Goal: Task Accomplishment & Management: Manage account settings

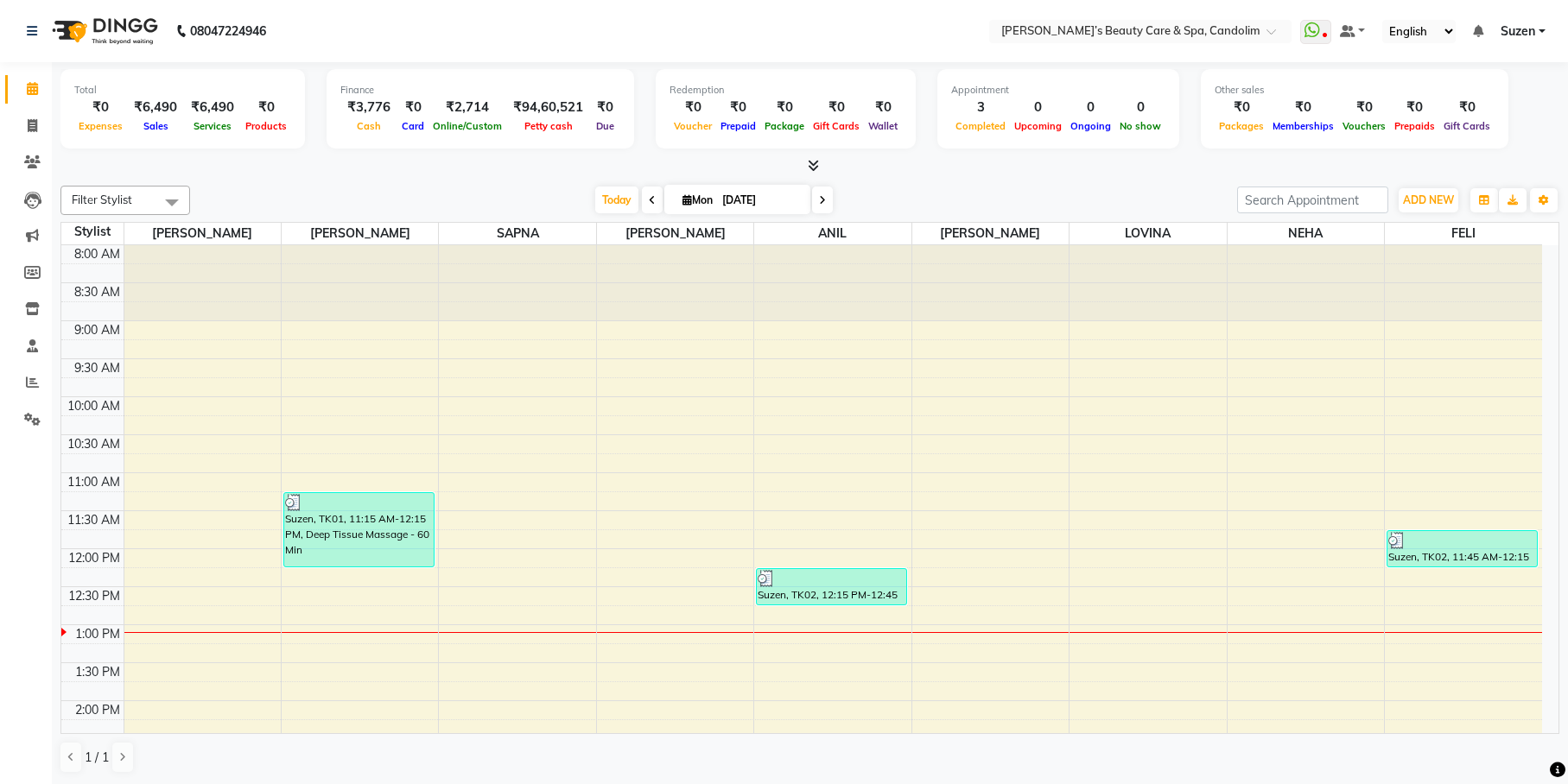
scroll to position [324, 0]
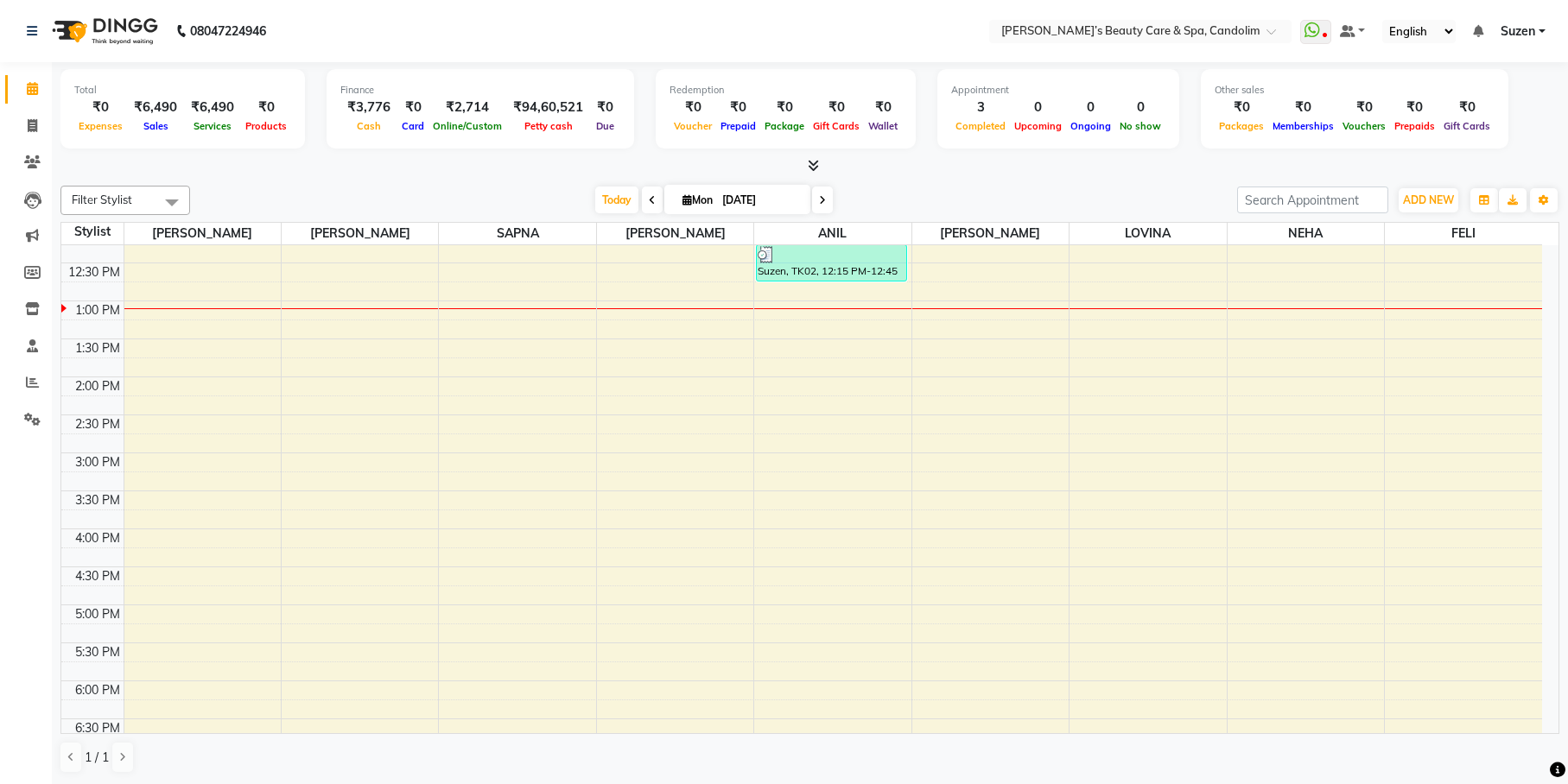
click at [852, 303] on div "8:00 AM 8:30 AM 9:00 AM 9:30 AM 10:00 AM 10:30 AM 11:00 AM 11:30 AM 12:00 PM 12…" at bounding box center [802, 415] width 1480 height 987
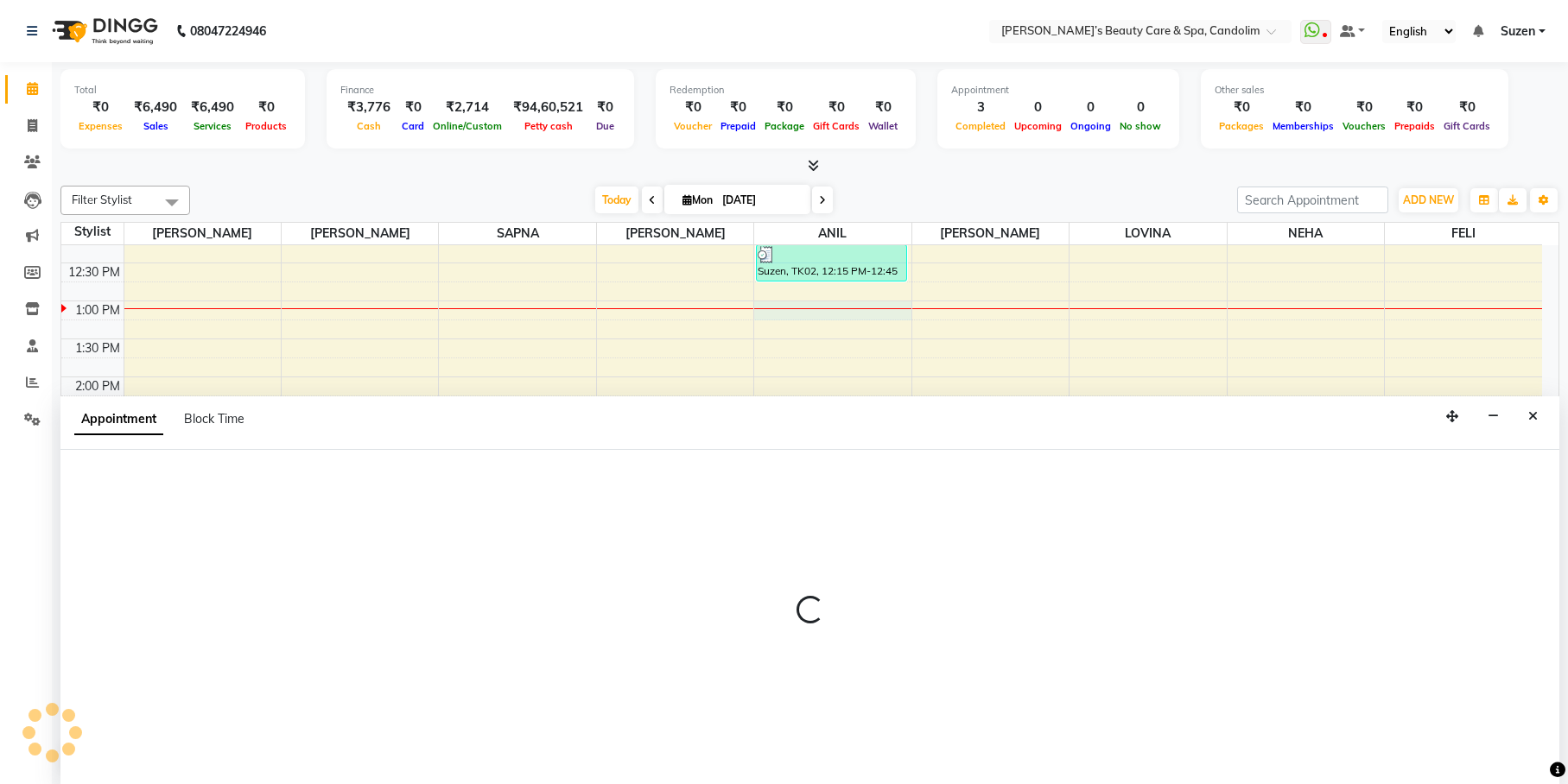
scroll to position [1, 0]
select select "43931"
select select "tentative"
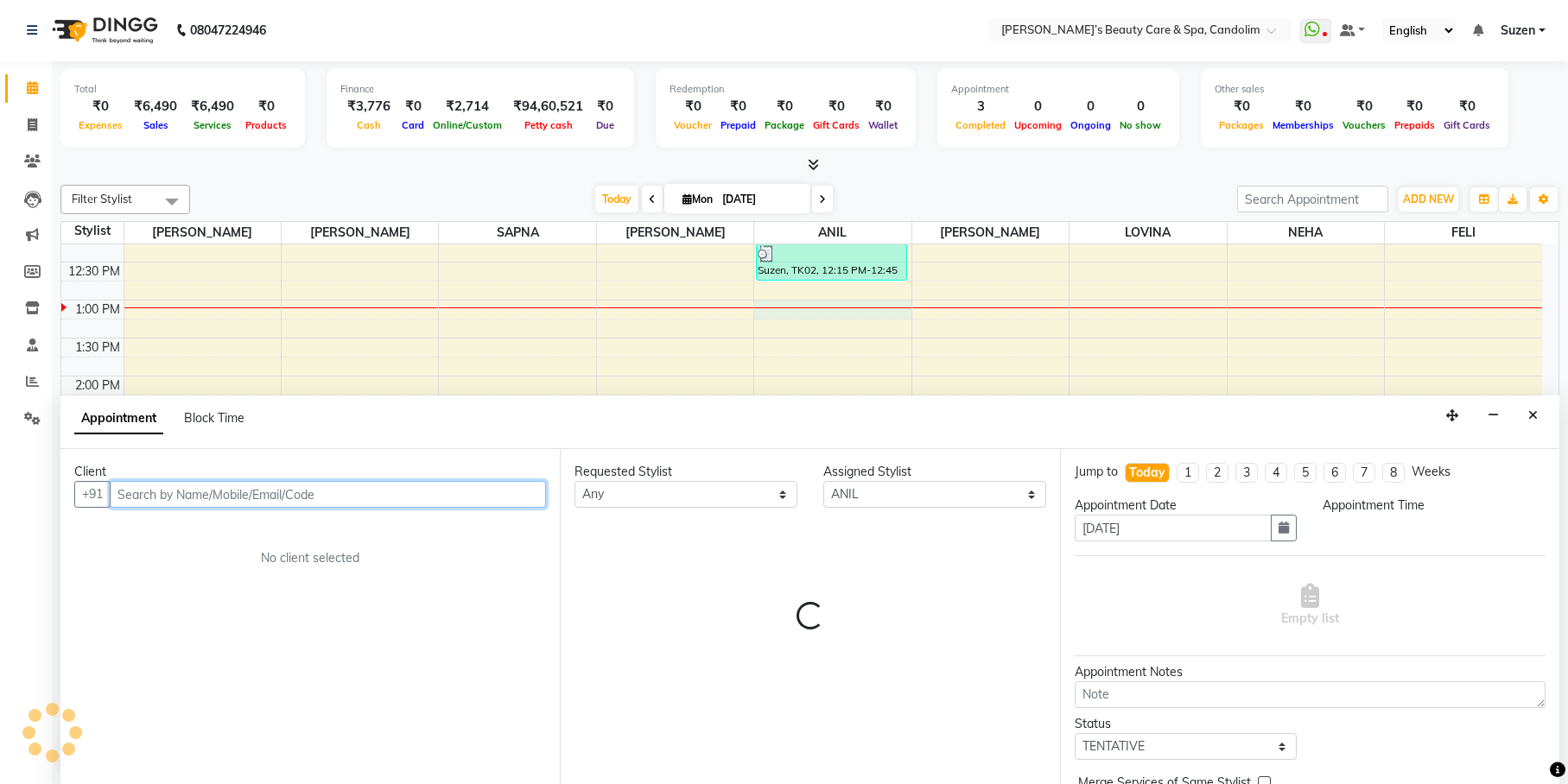
select select "780"
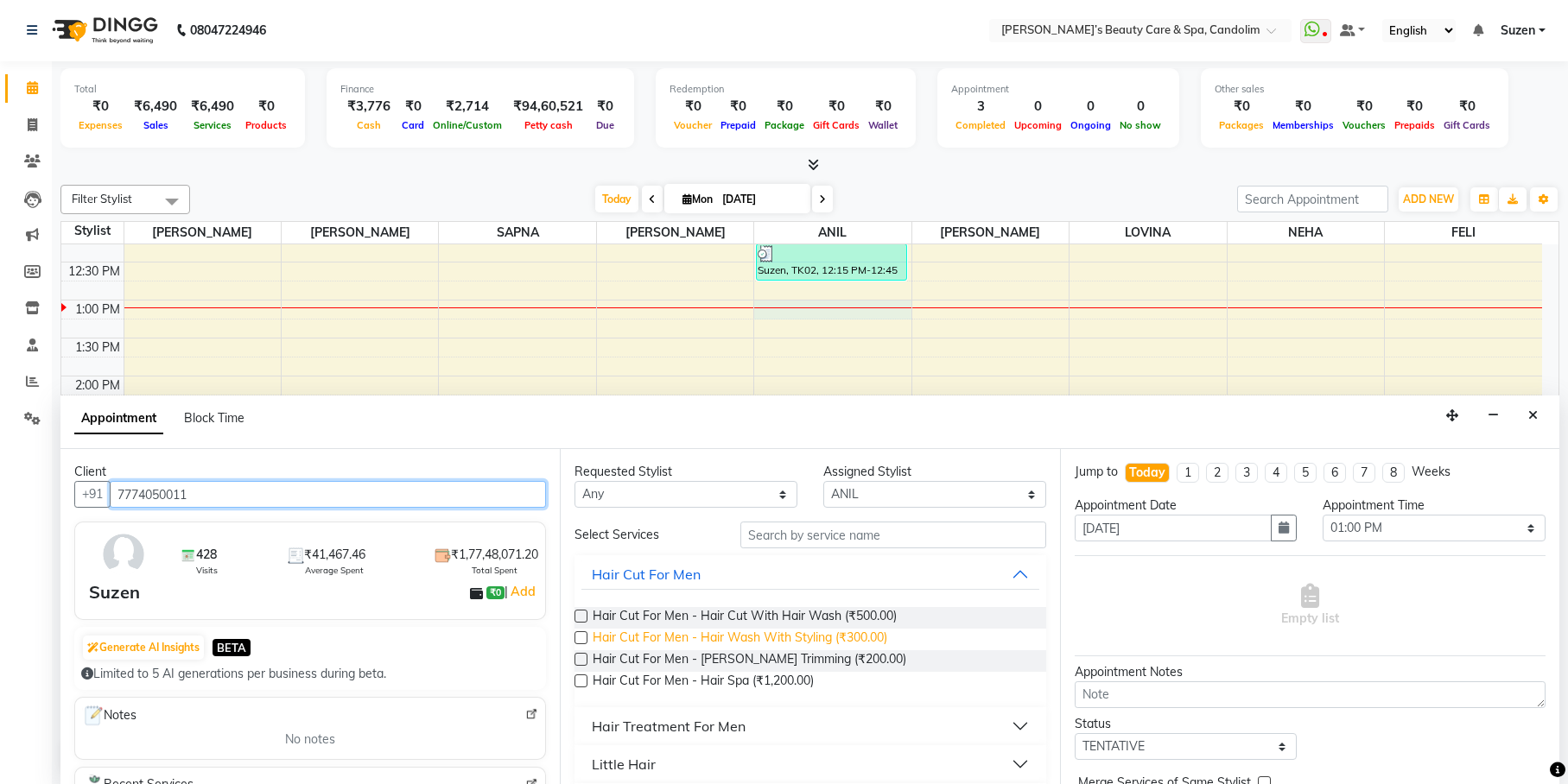
type input "7774050011"
click at [838, 640] on span "Hair Cut For Men - Hair Wash With Styling (₹300.00)" at bounding box center [739, 639] width 294 height 22
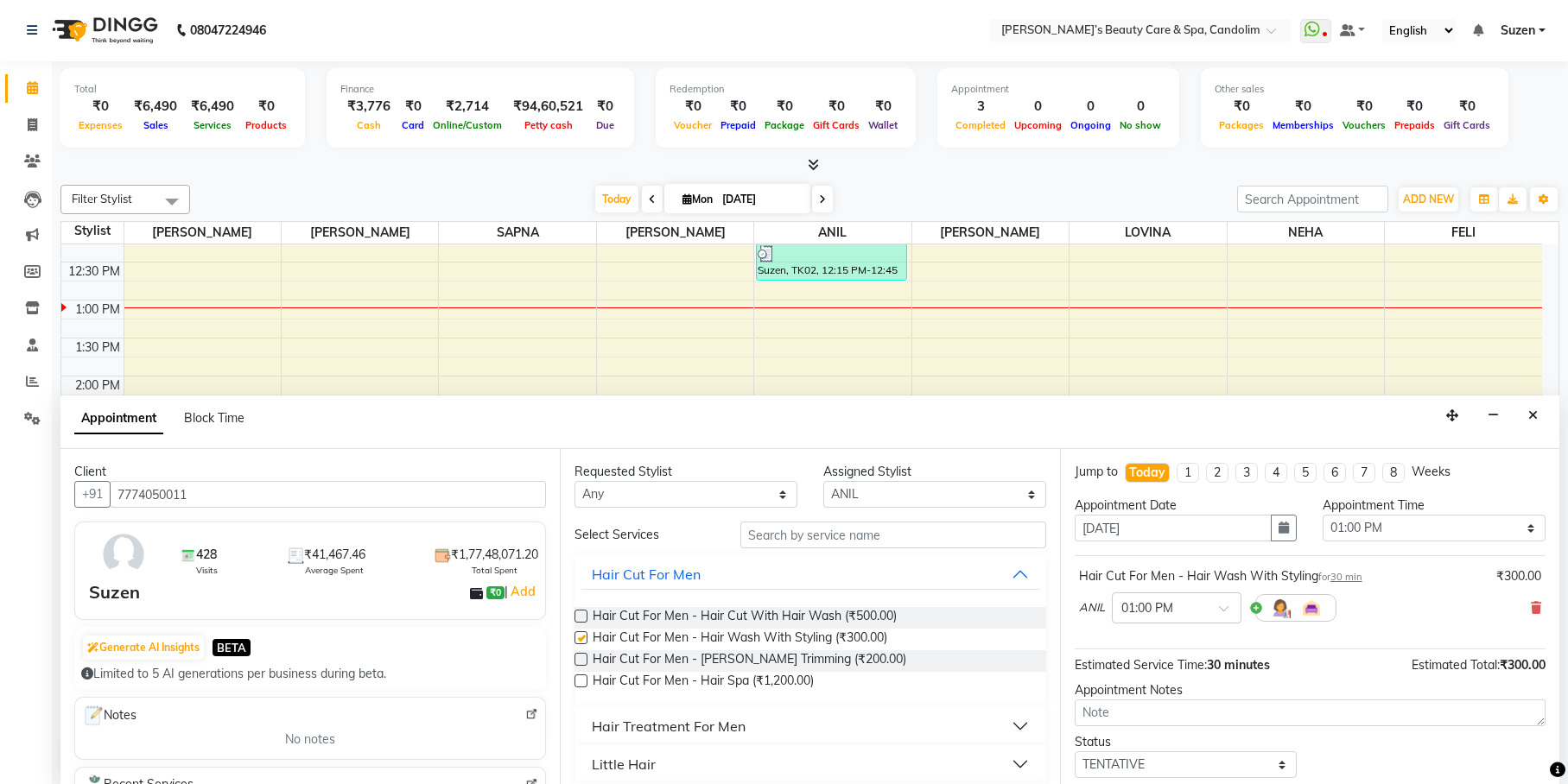
checkbox input "false"
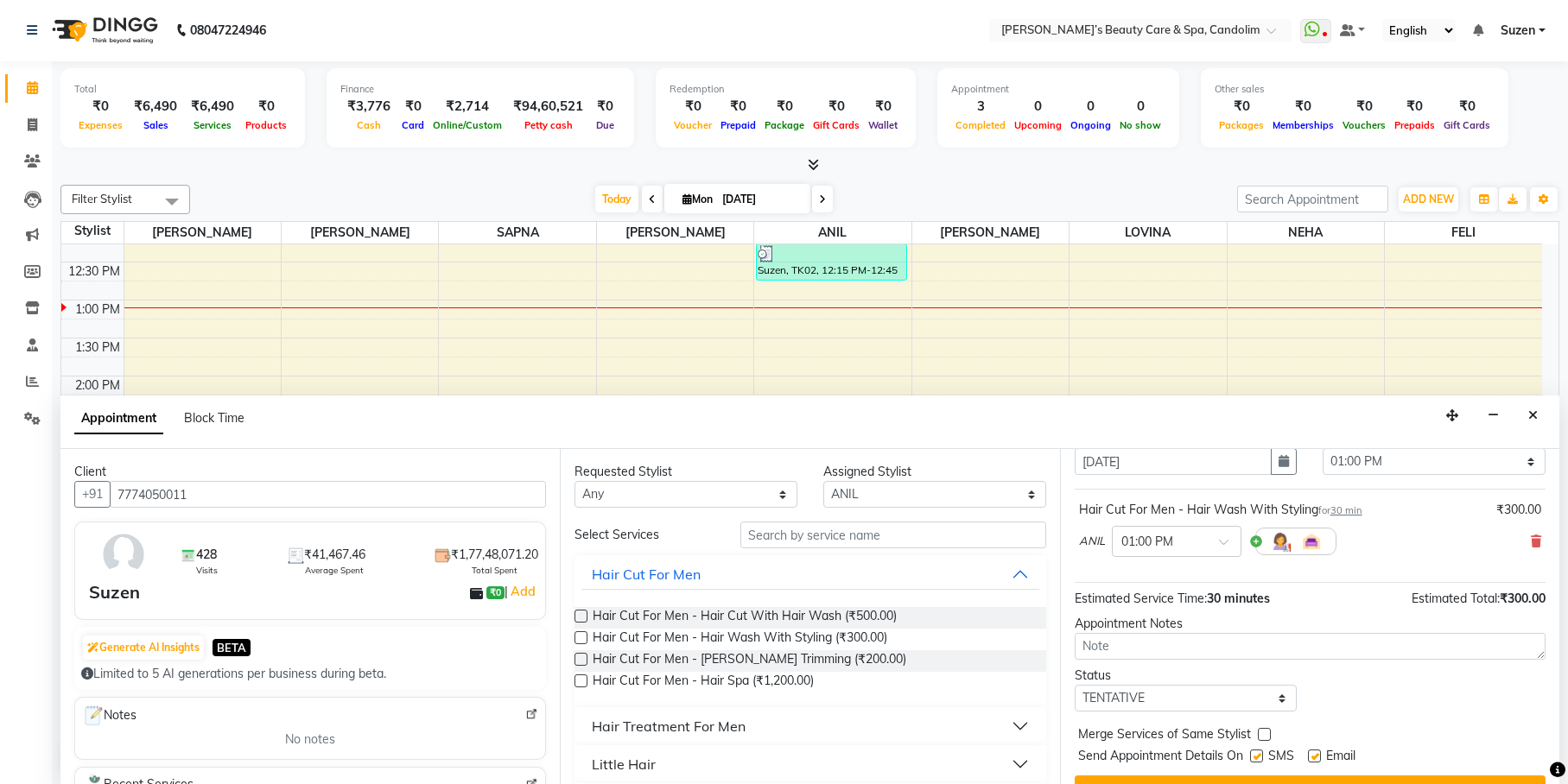
scroll to position [103, 0]
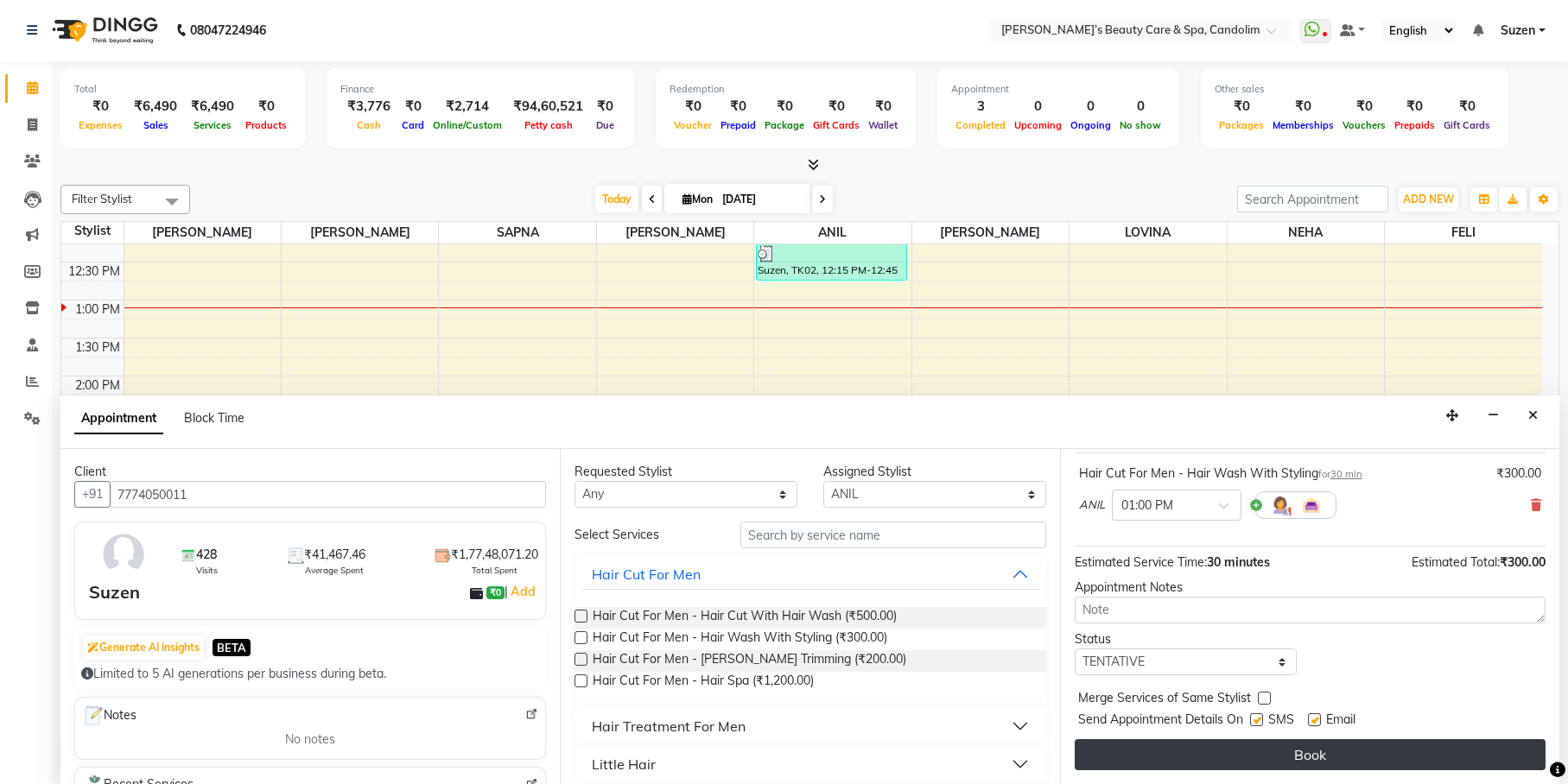
click at [1194, 760] on button "Book" at bounding box center [1310, 754] width 471 height 31
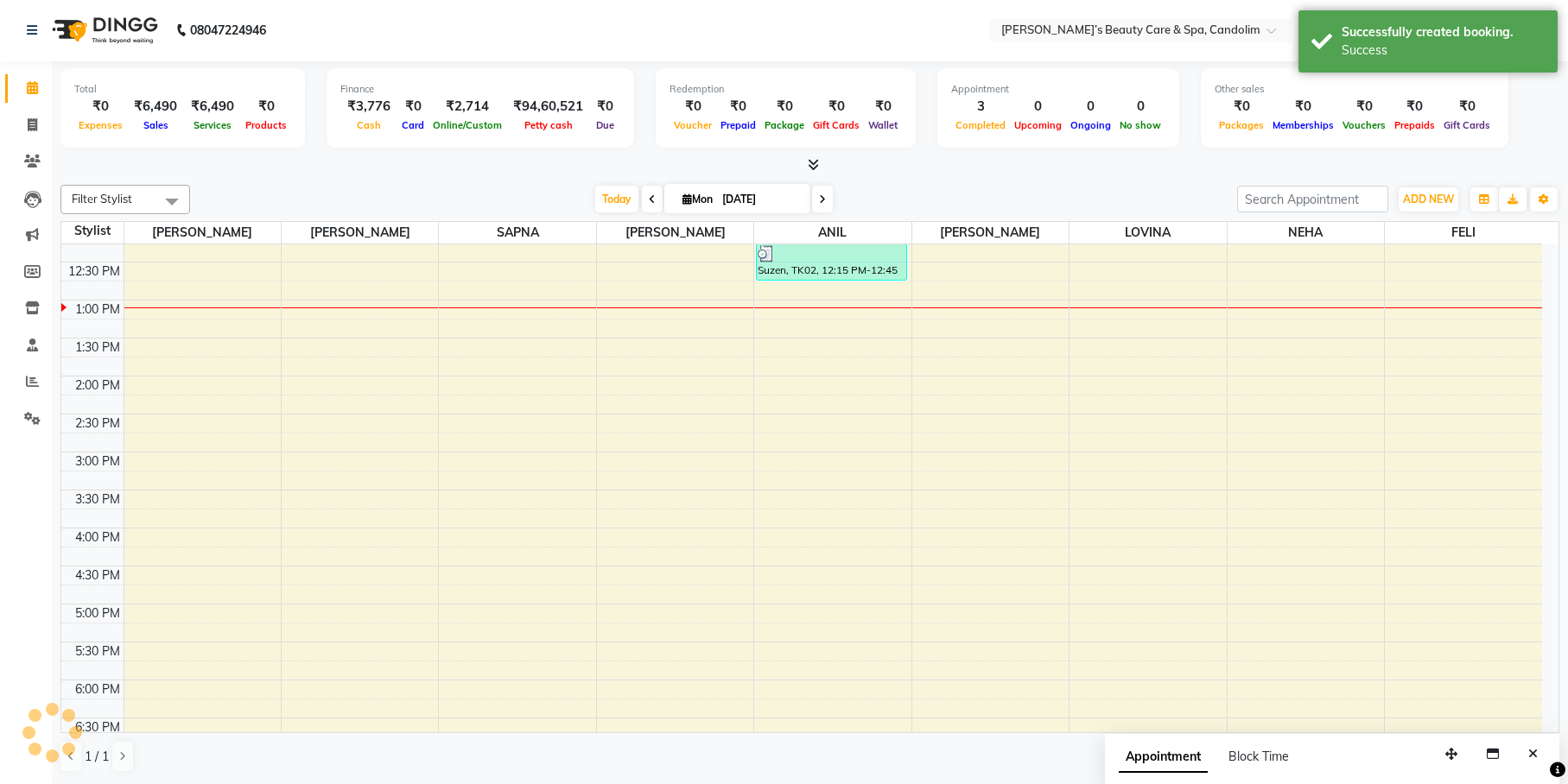
scroll to position [0, 0]
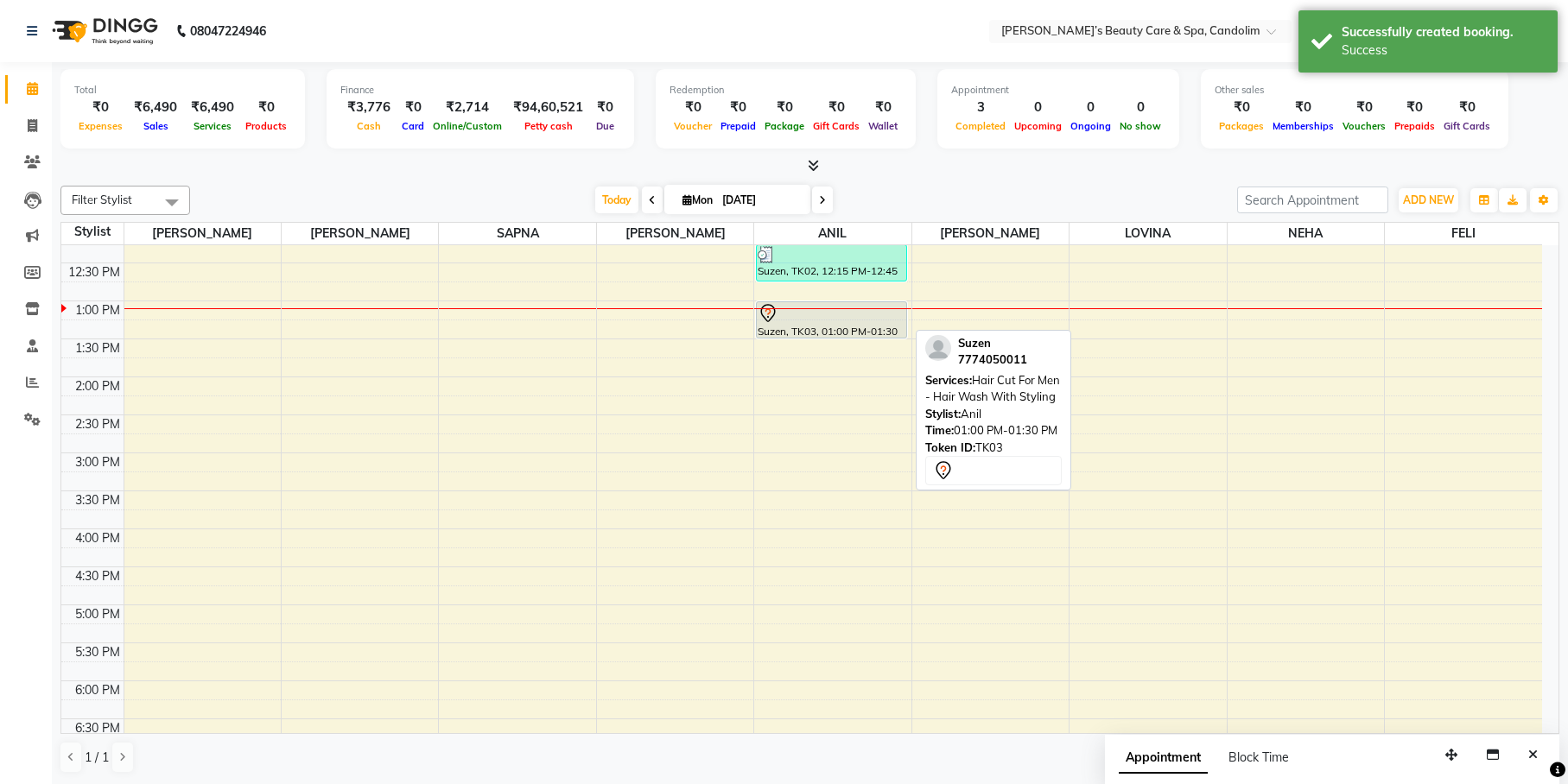
click at [793, 321] on div at bounding box center [831, 314] width 148 height 21
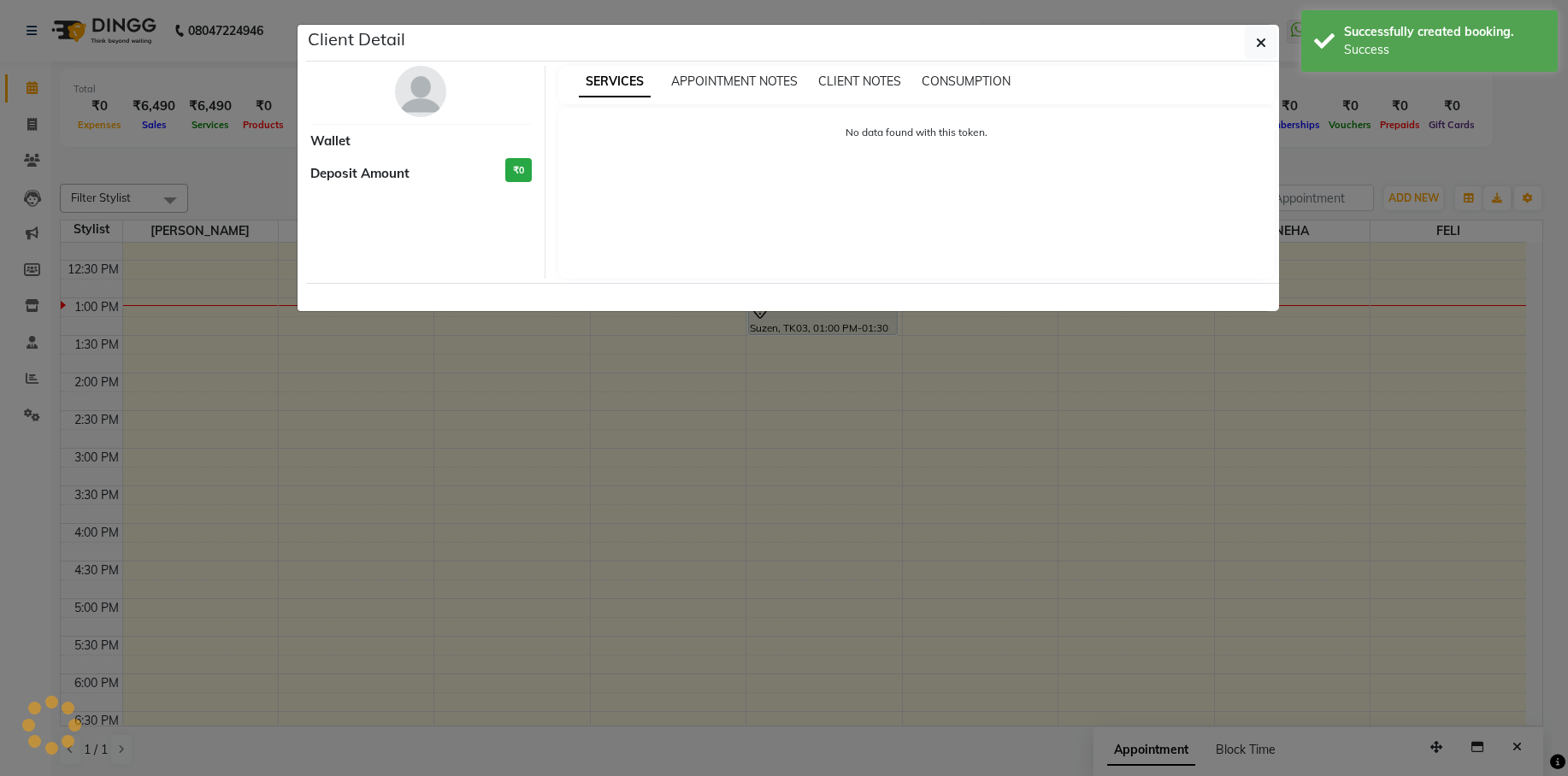
select select "7"
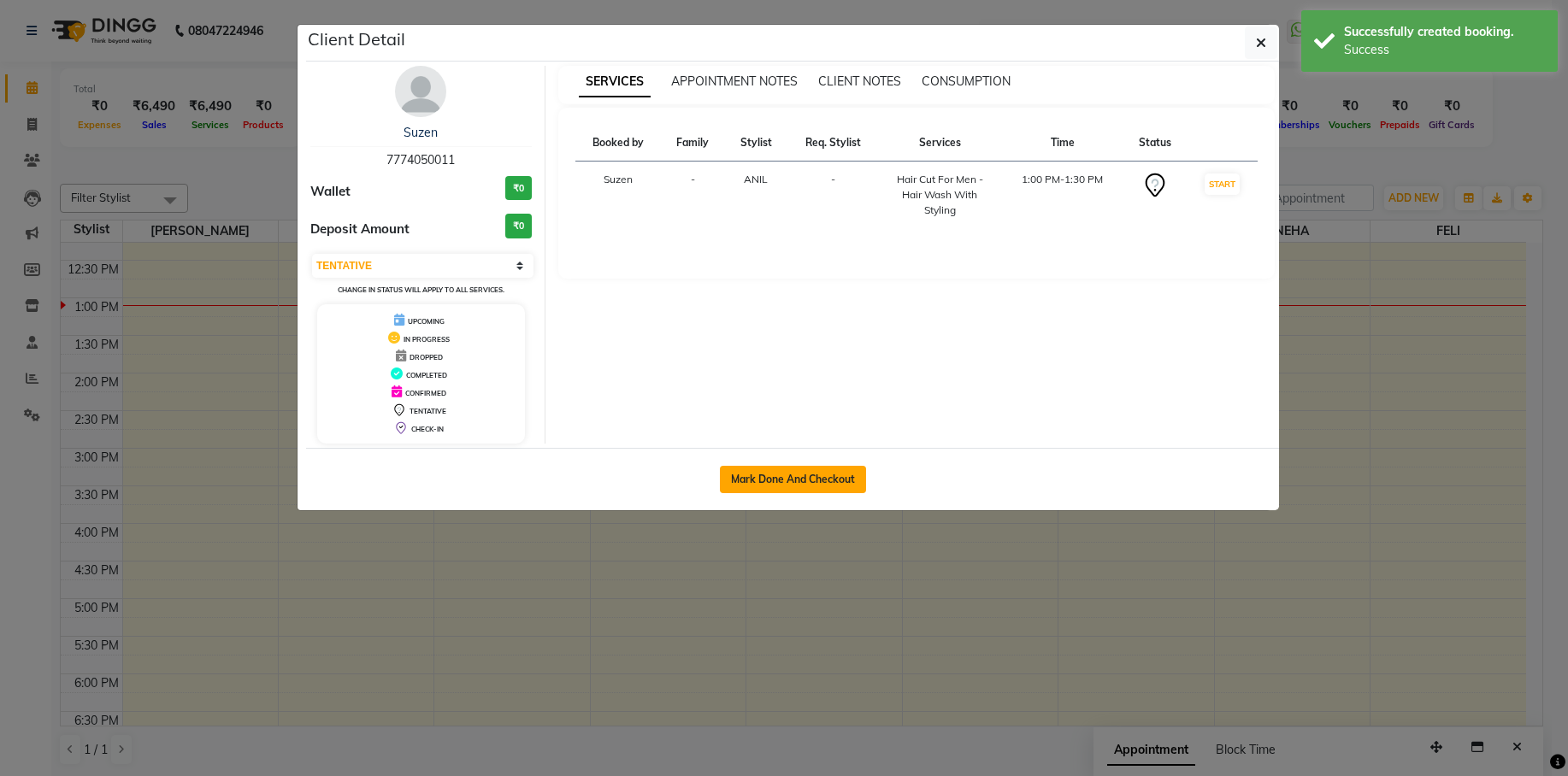
click at [816, 466] on button "Mark Done And Checkout" at bounding box center [793, 479] width 146 height 27
select select "service"
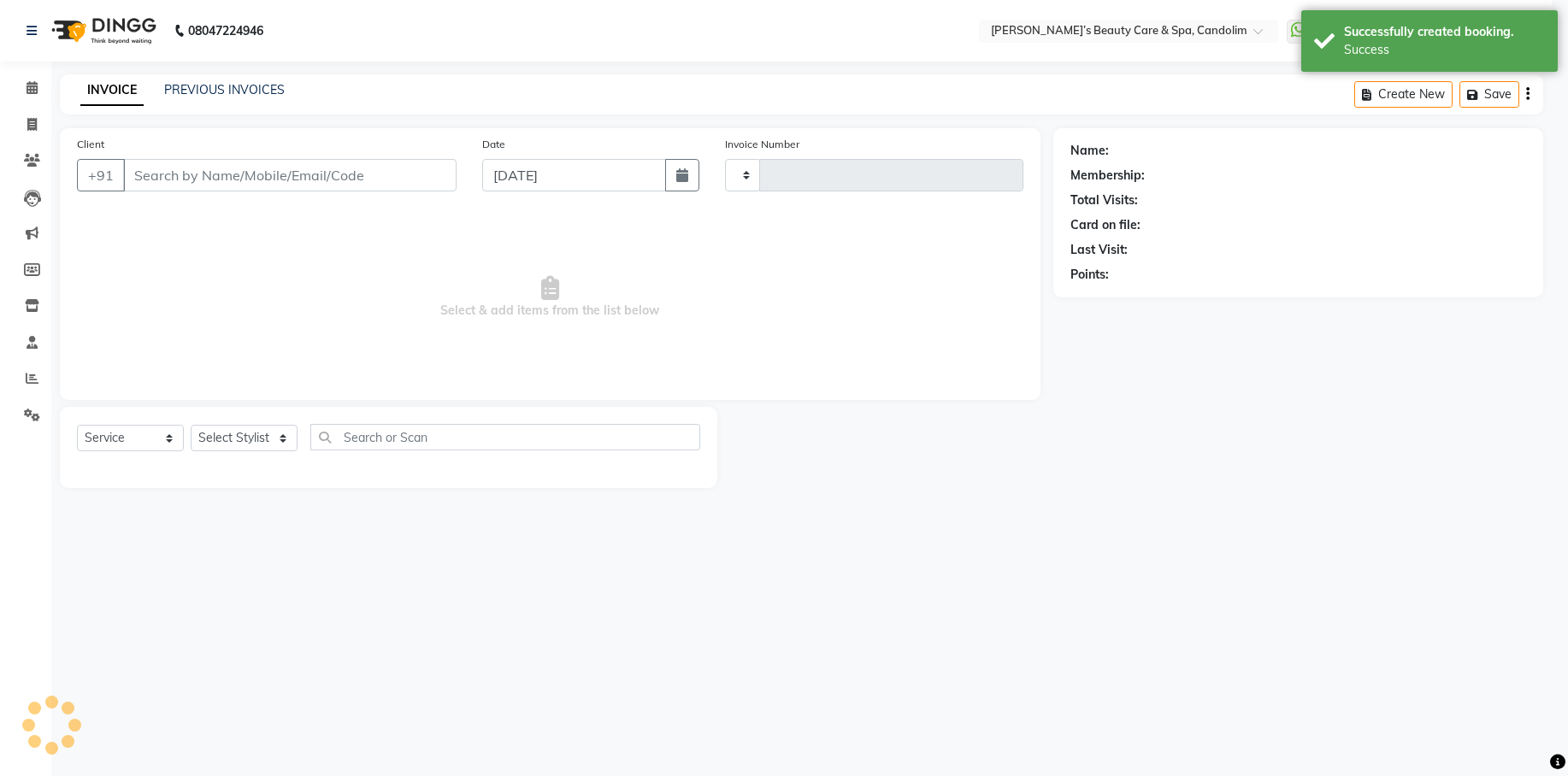
type input "1050"
select select "3"
select select "6059"
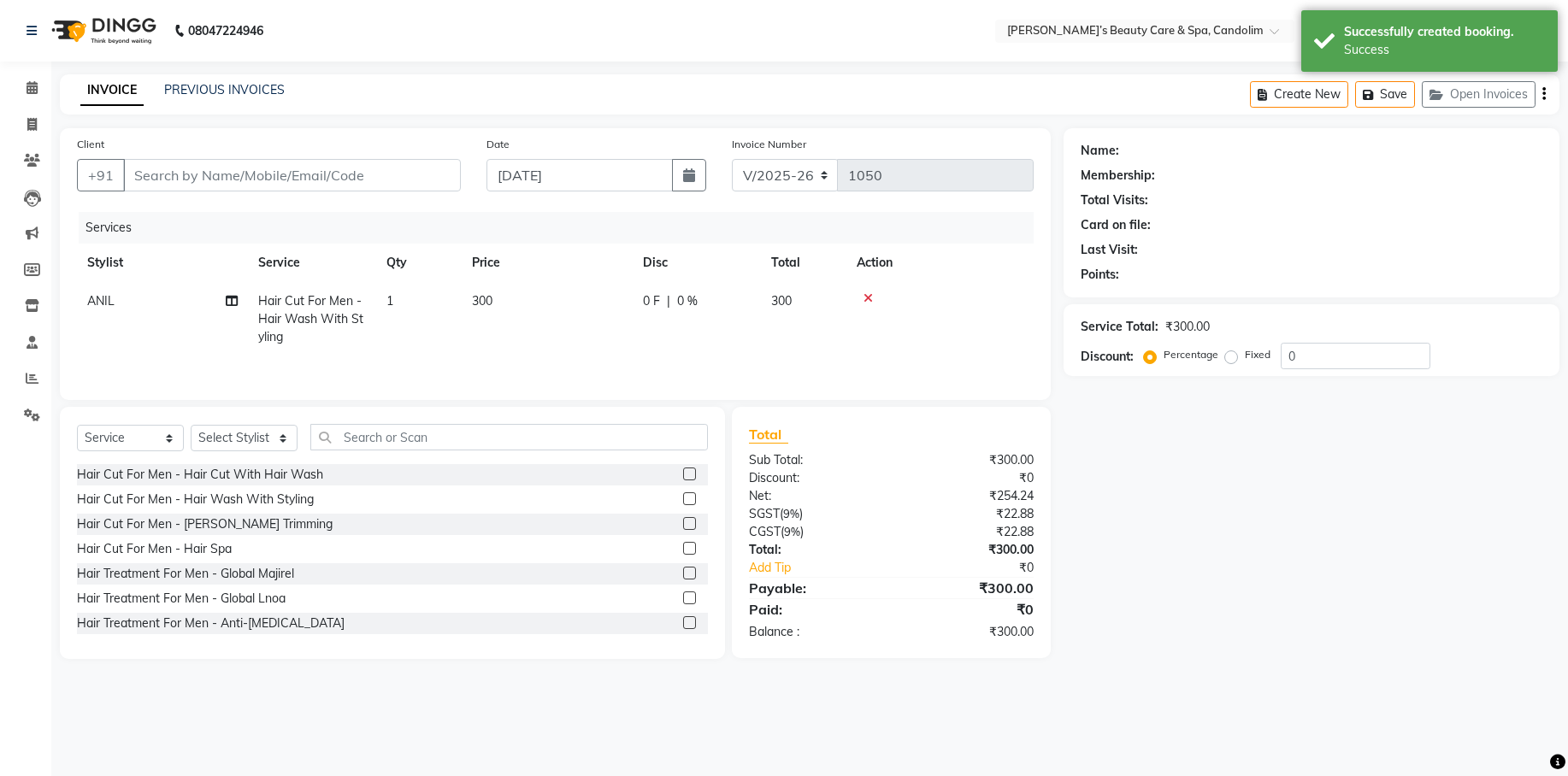
type input "7774050011"
select select "43931"
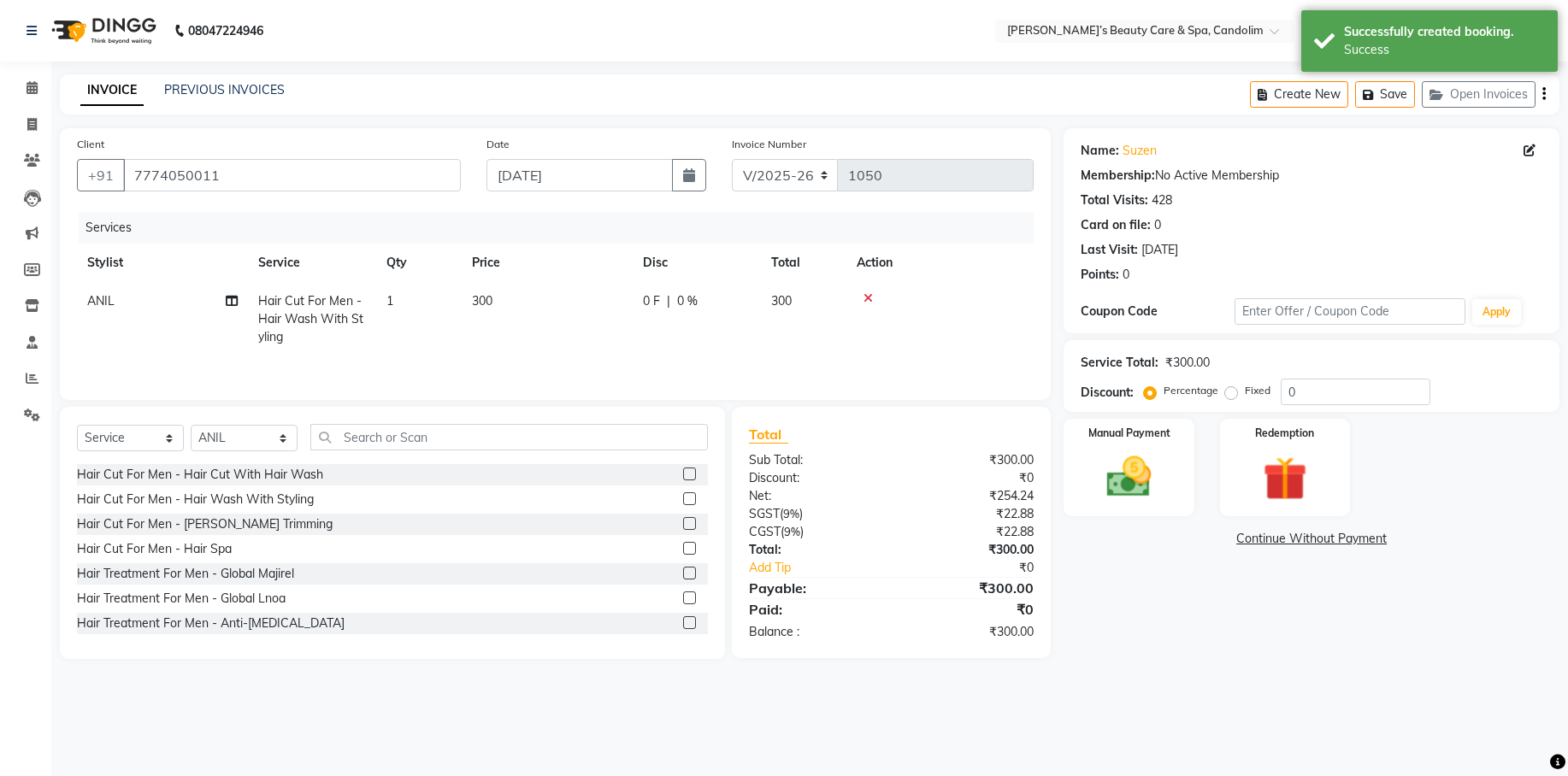
click at [513, 298] on td "300" at bounding box center [547, 318] width 171 height 74
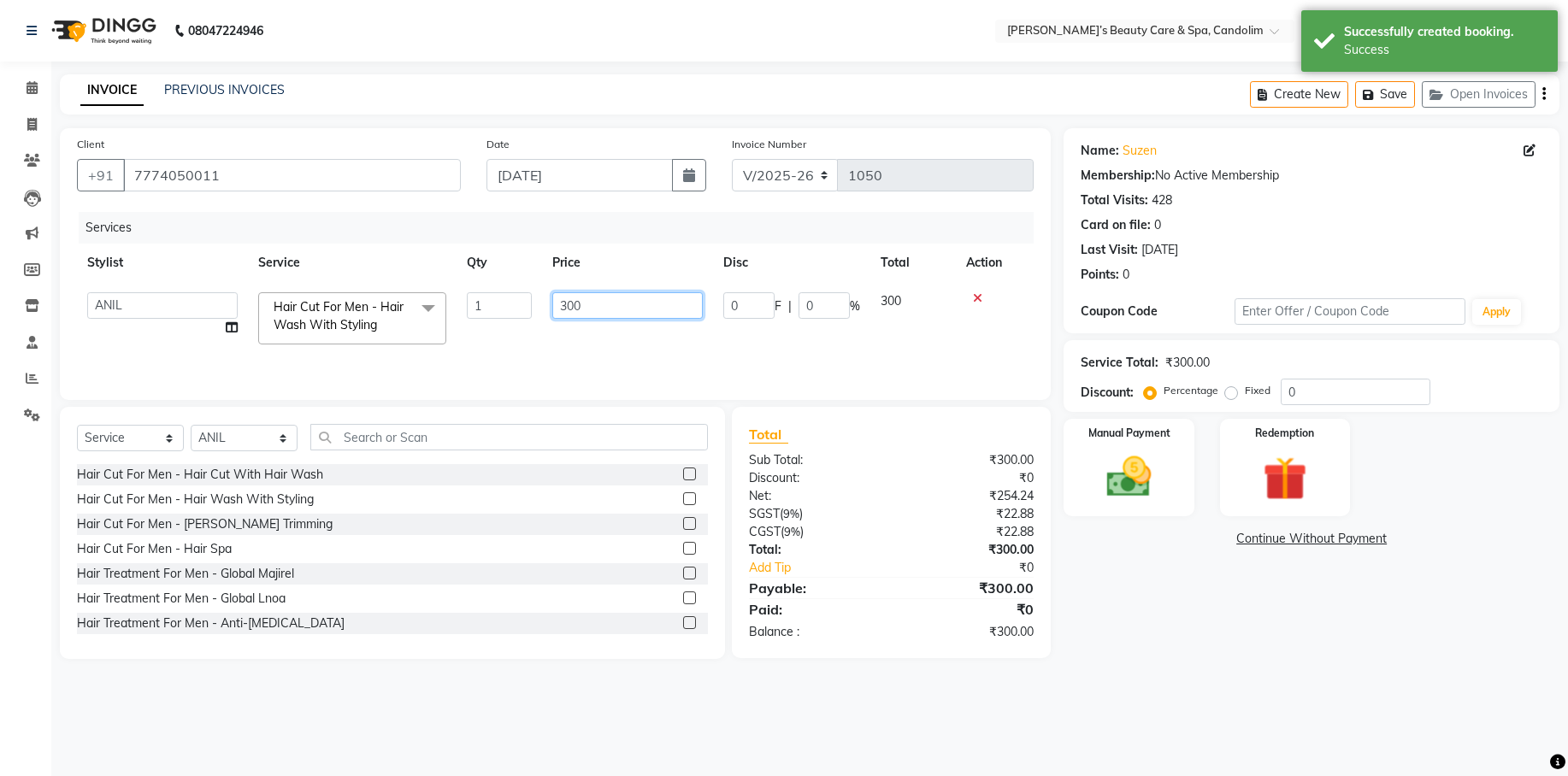
click at [625, 298] on input "300" at bounding box center [627, 305] width 151 height 26
type input "3"
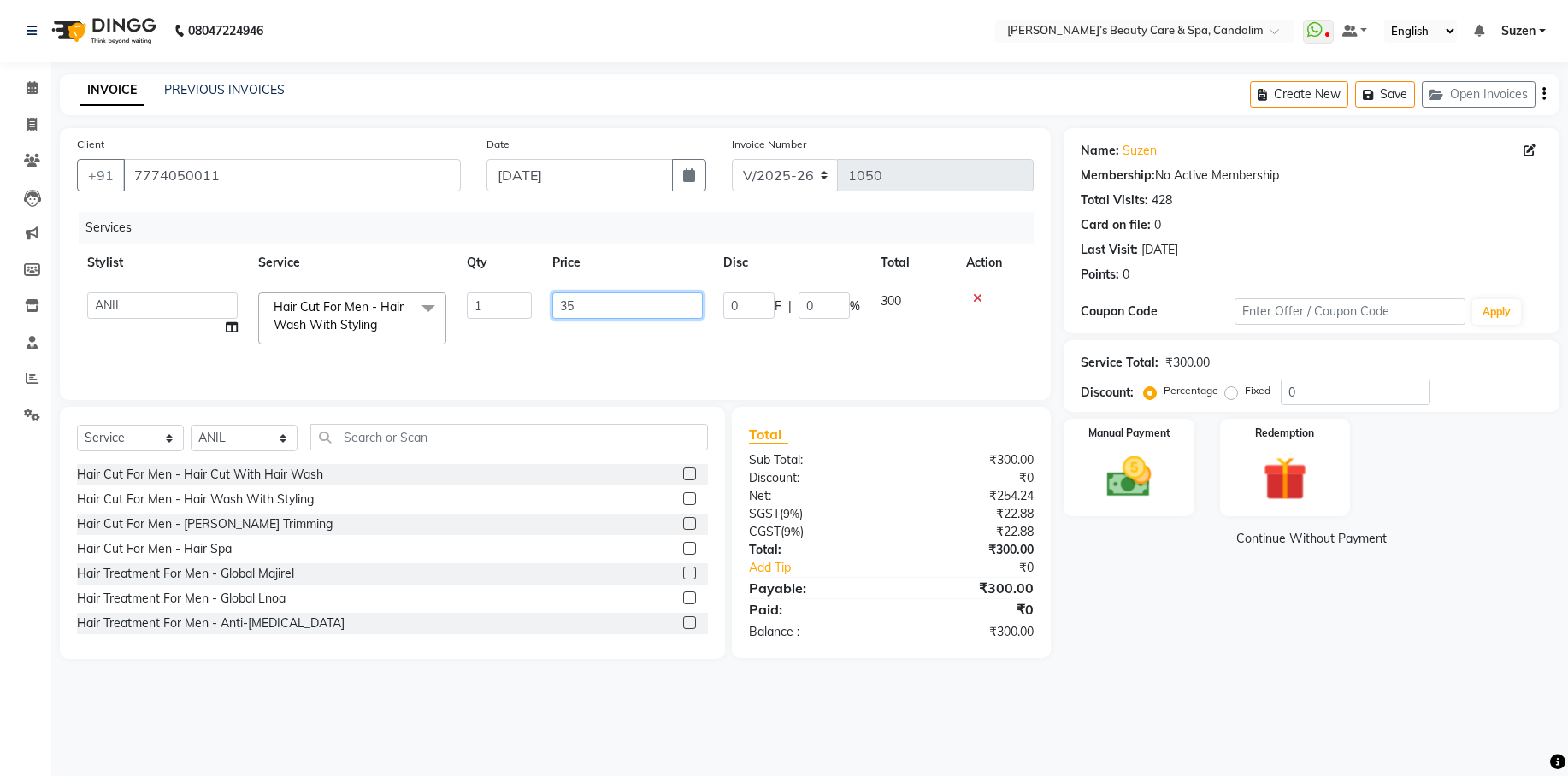
type input "354"
click at [1129, 470] on img at bounding box center [1129, 477] width 75 height 53
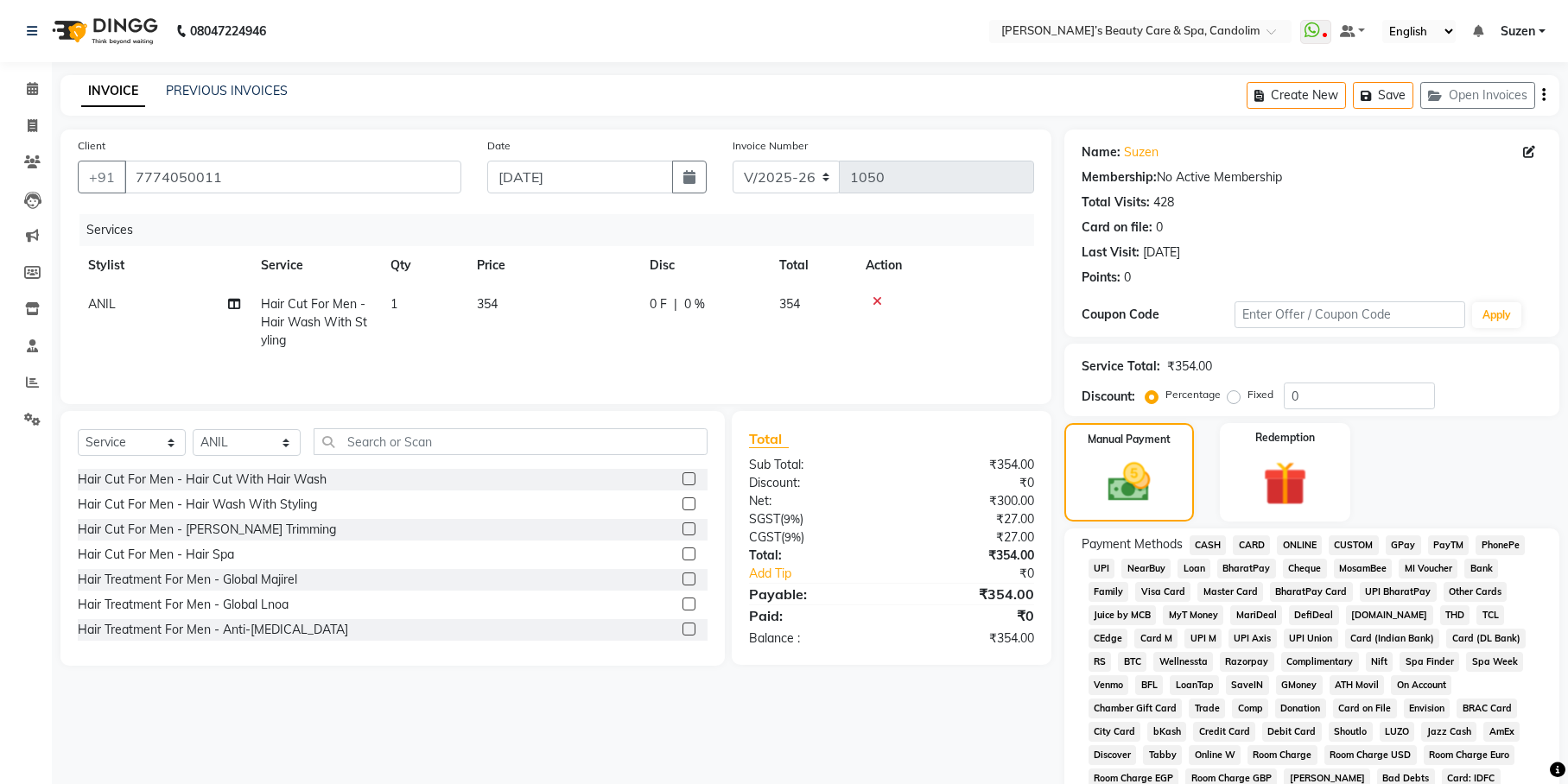
click at [1306, 537] on span "ONLINE" at bounding box center [1298, 545] width 45 height 20
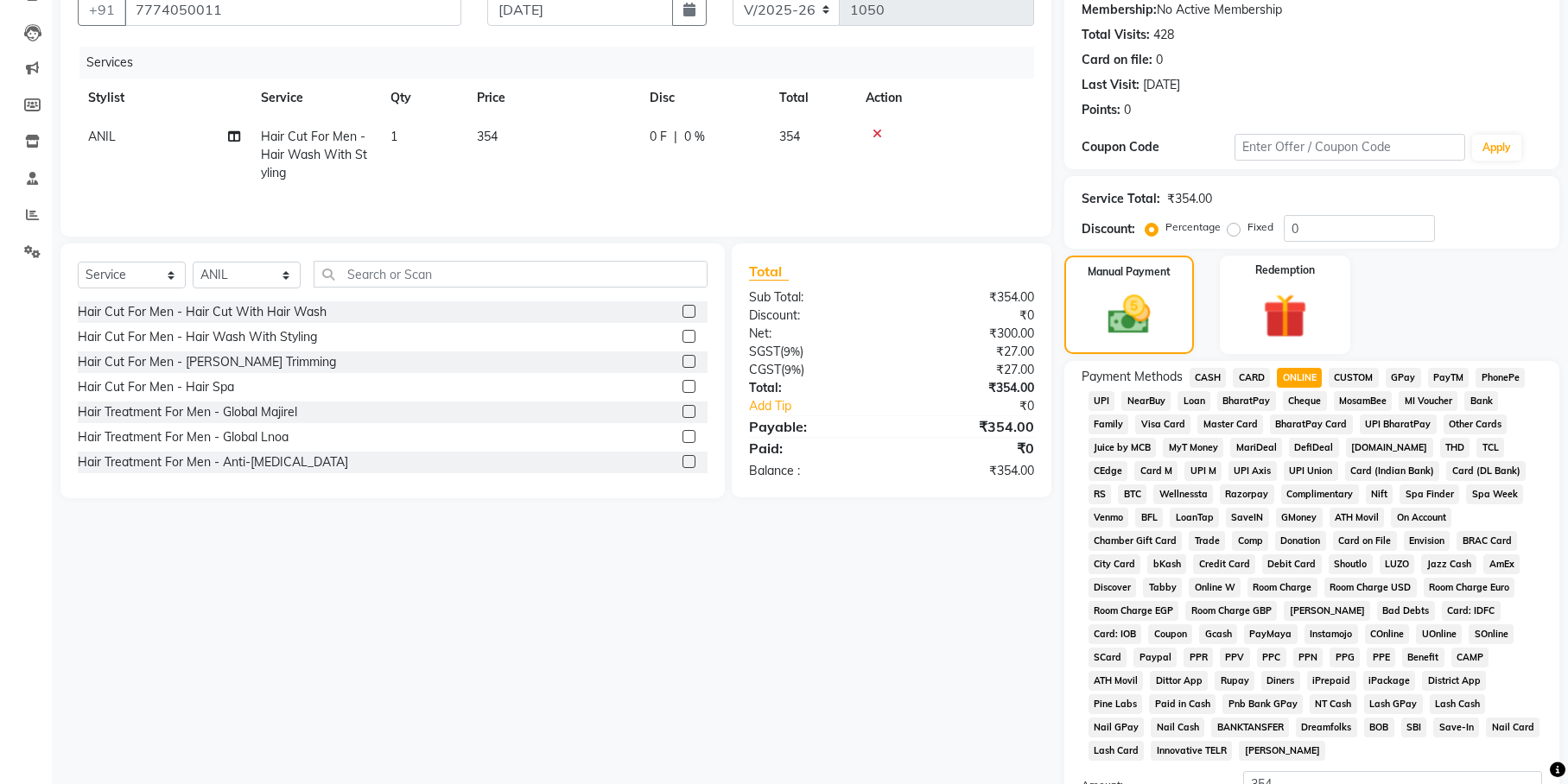
scroll to position [324, 0]
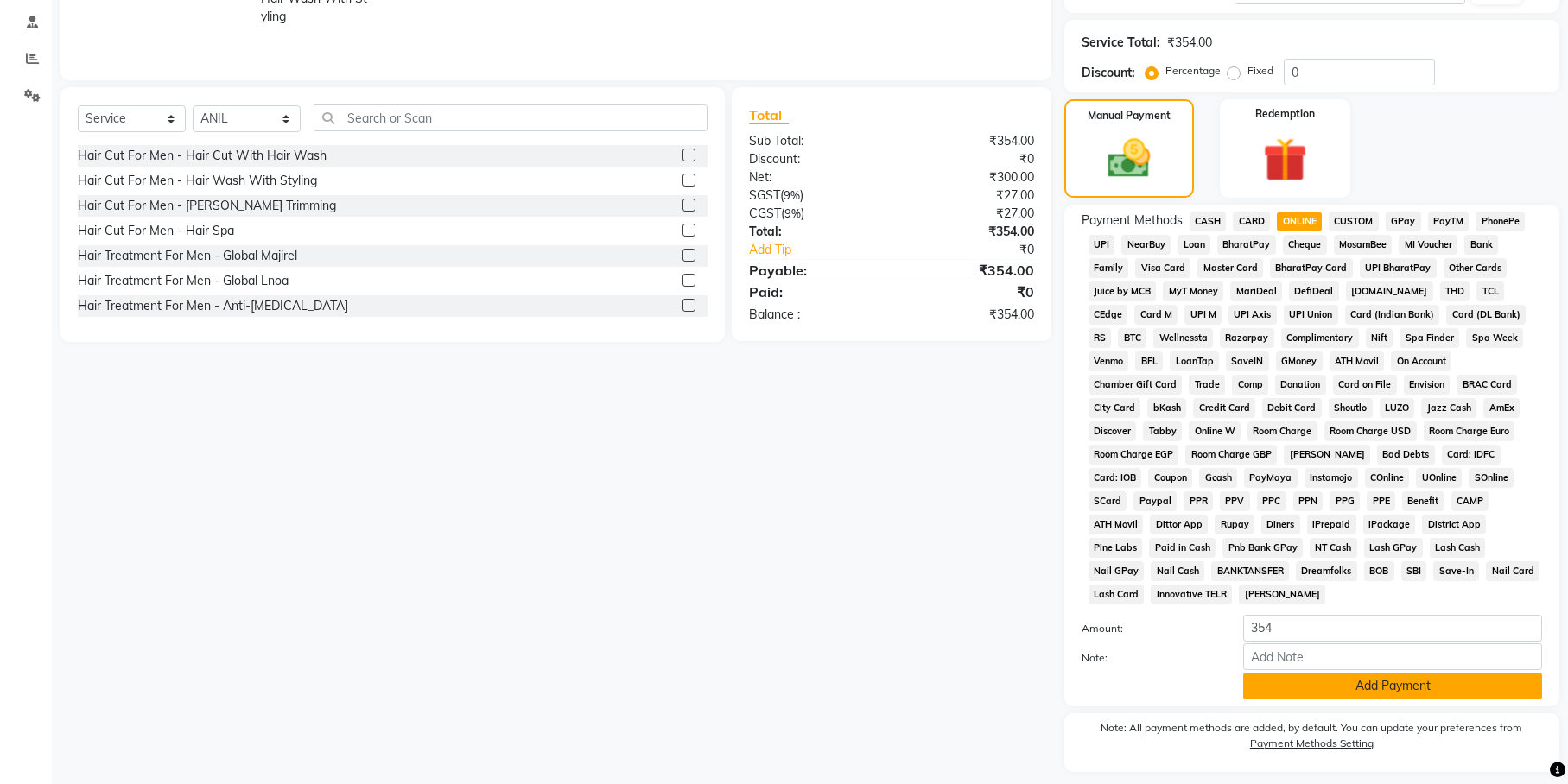
click at [1363, 673] on button "Add Payment" at bounding box center [1392, 686] width 299 height 26
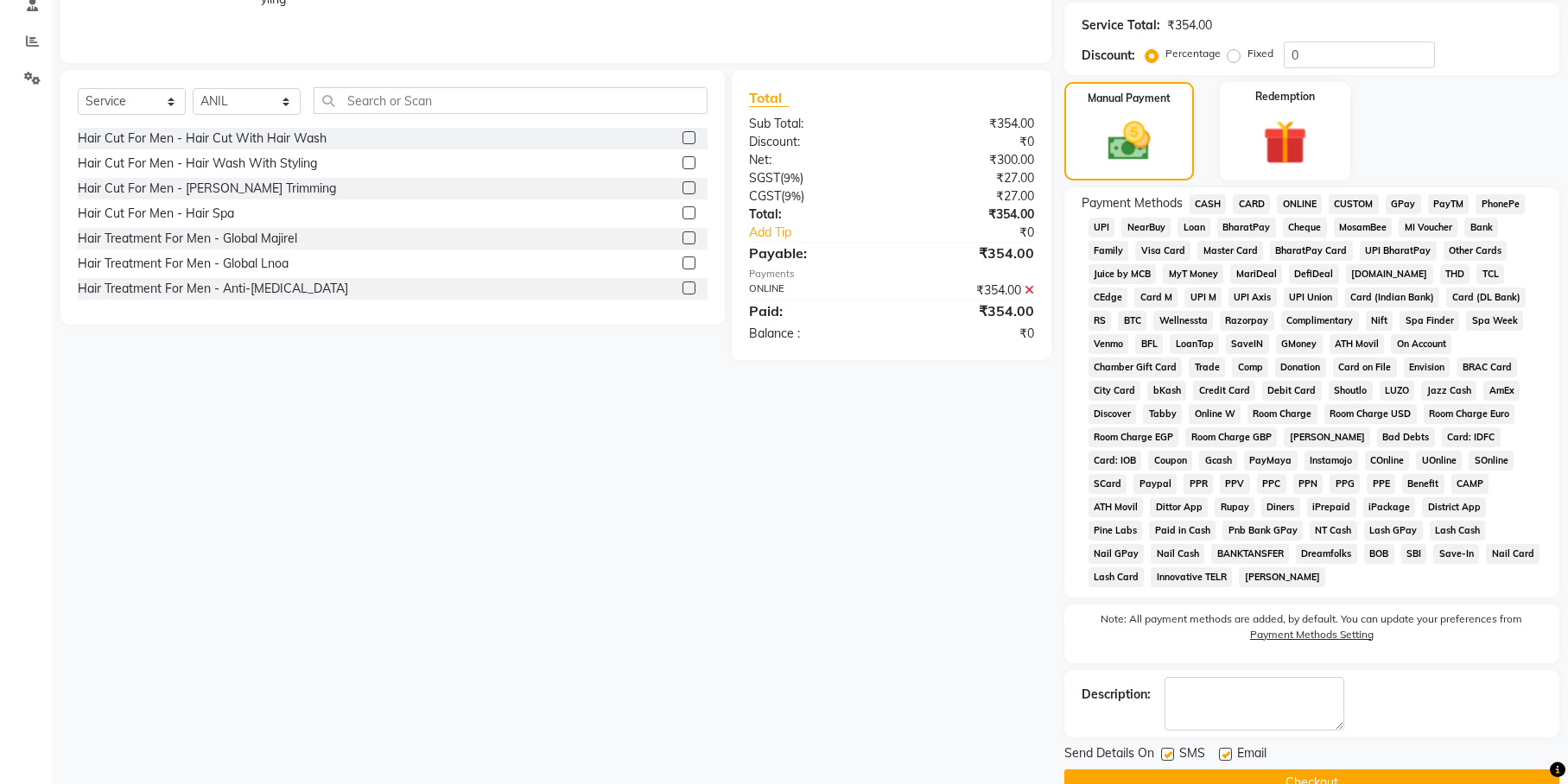
scroll to position [356, 0]
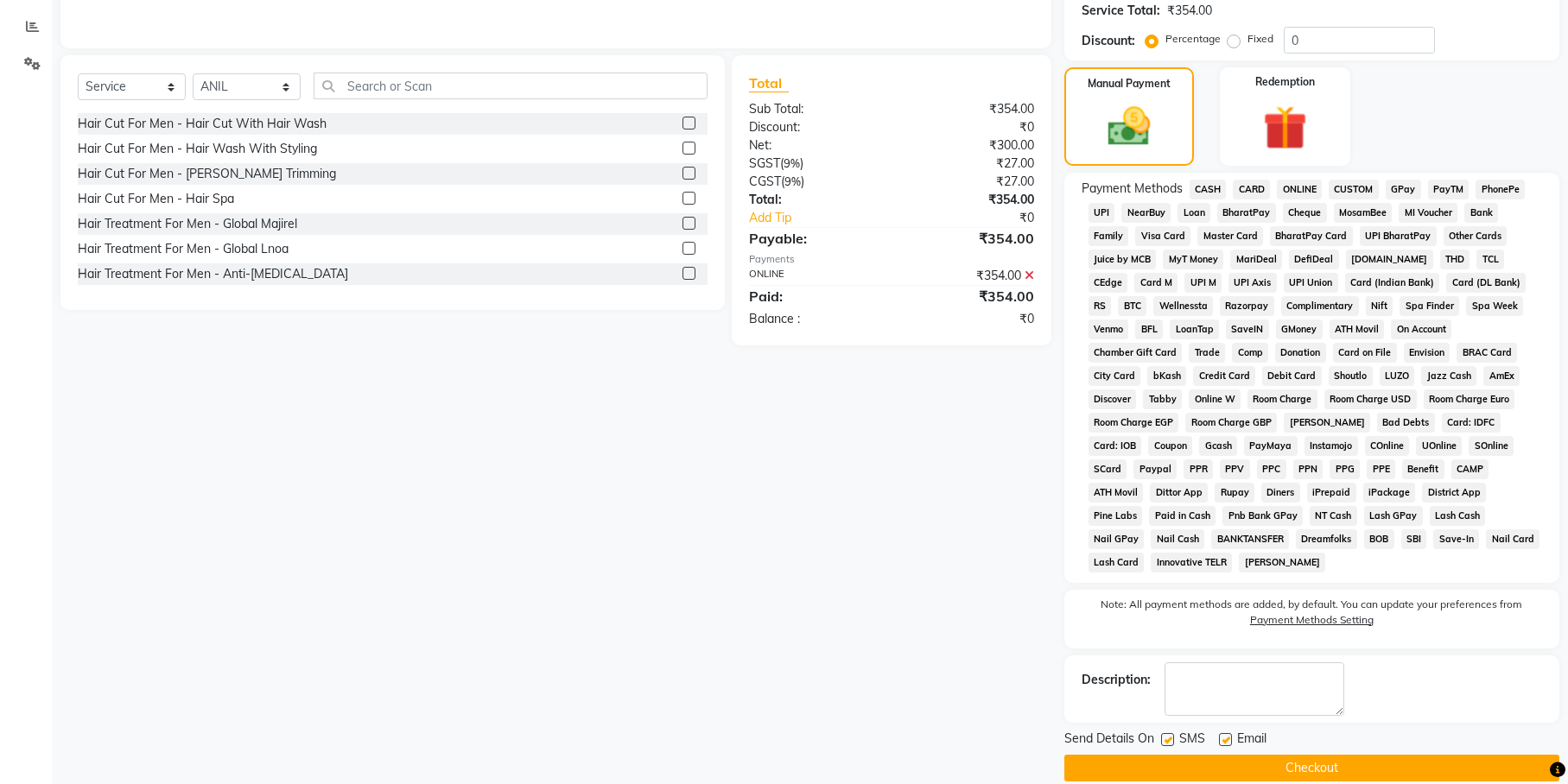
click at [1362, 755] on button "Checkout" at bounding box center [1311, 768] width 495 height 26
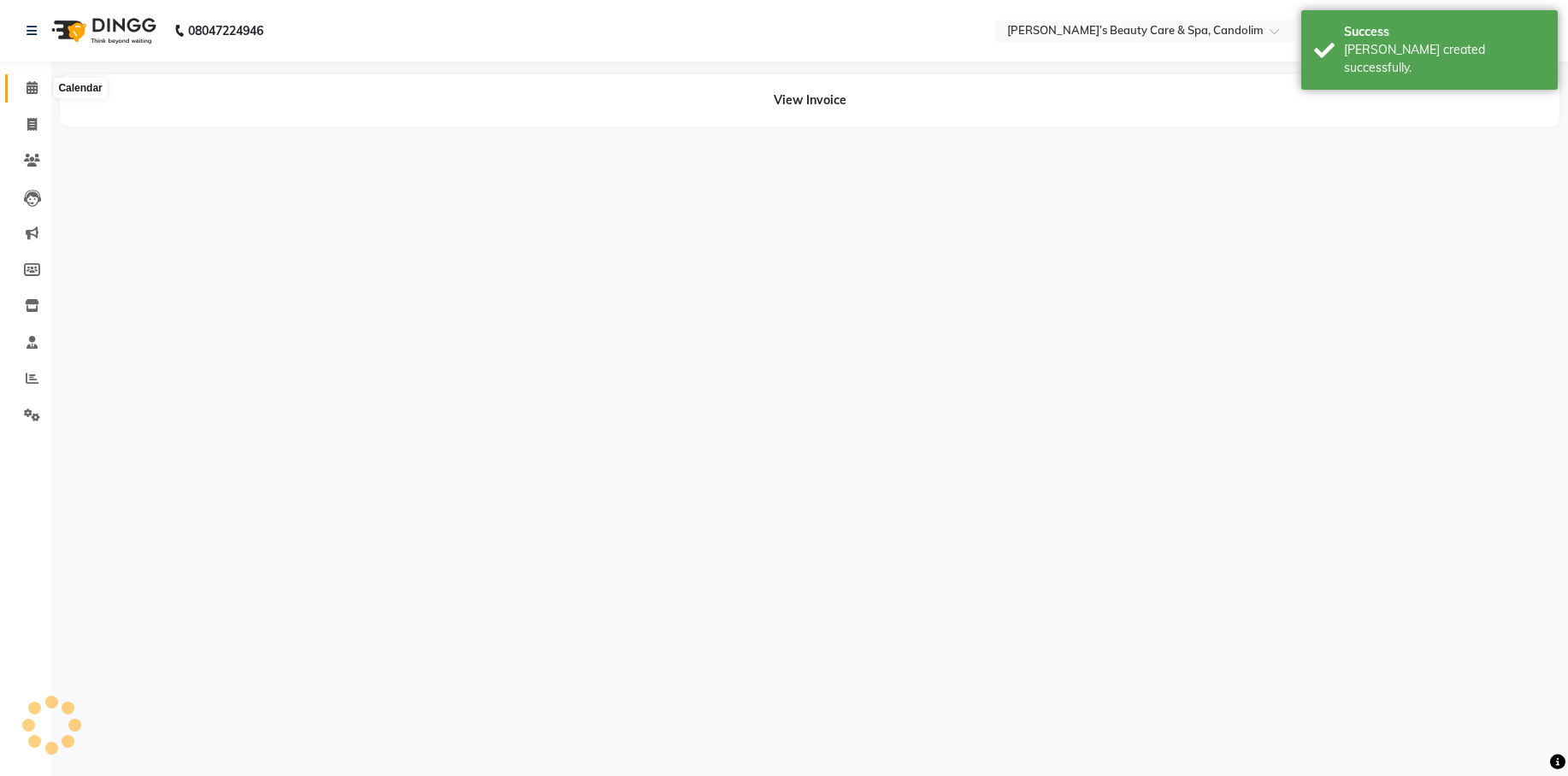
click at [32, 84] on icon at bounding box center [31, 87] width 11 height 13
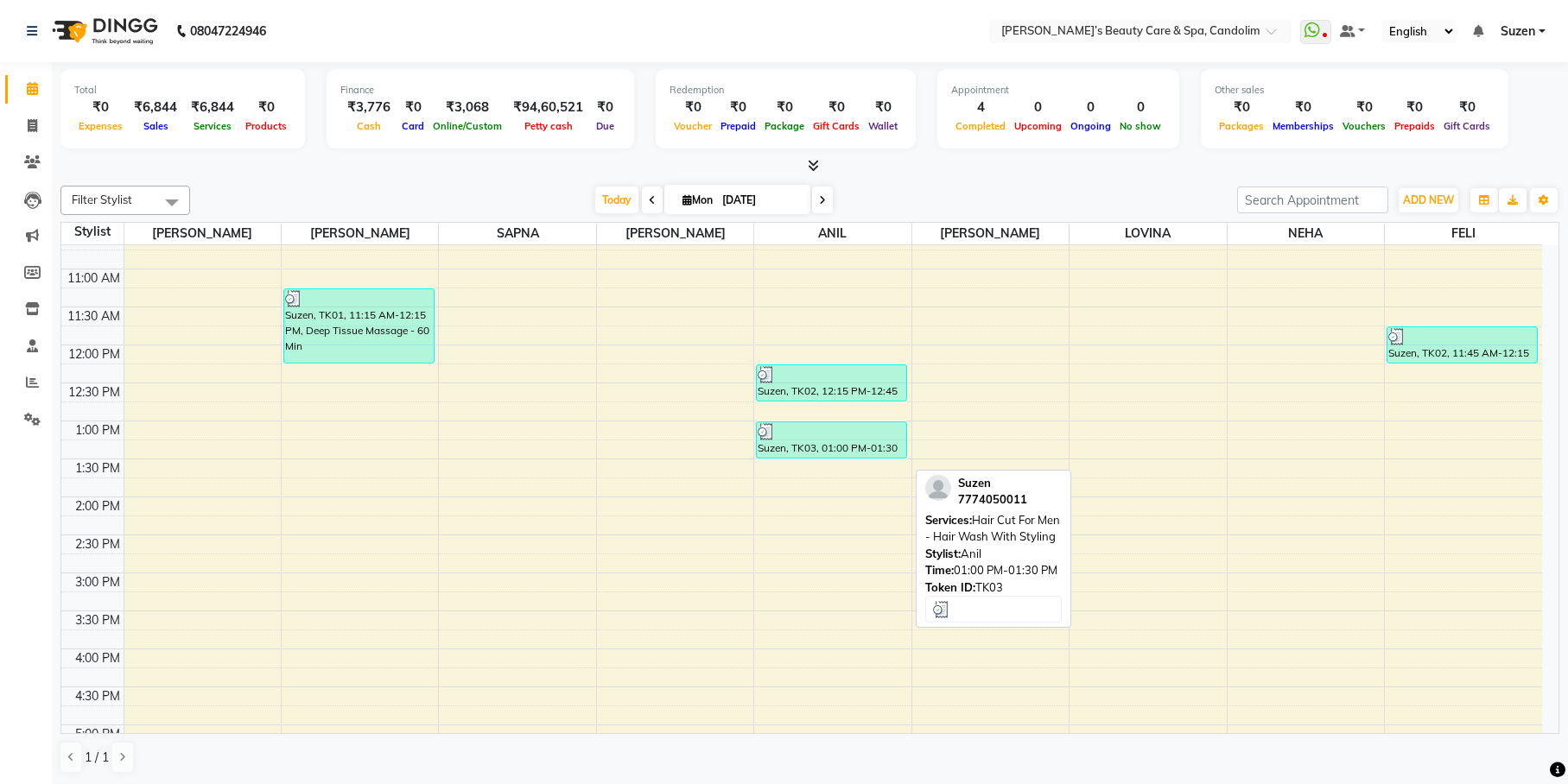
scroll to position [216, 0]
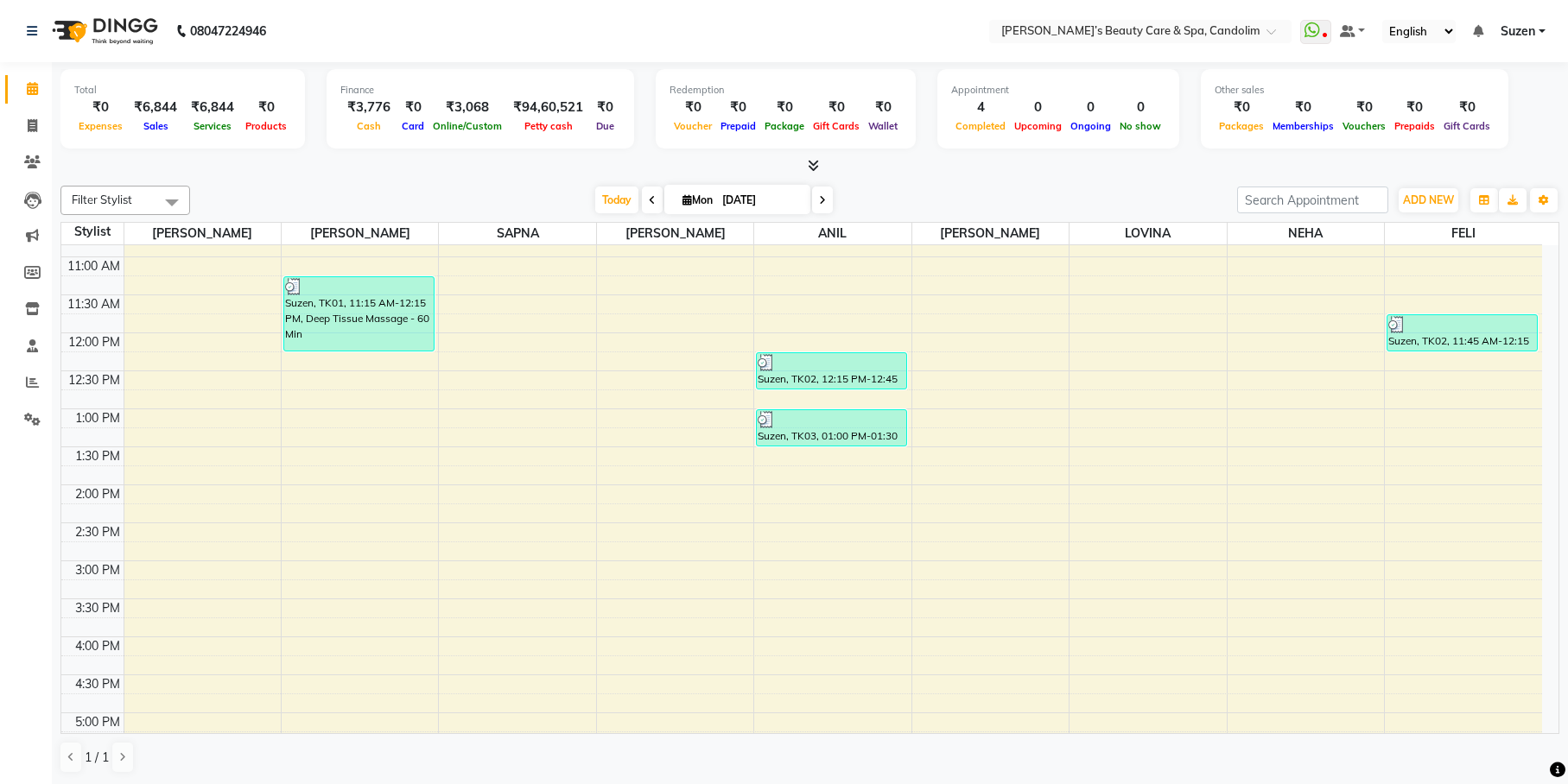
click at [812, 505] on div "8:00 AM 8:30 AM 9:00 AM 9:30 AM 10:00 AM 10:30 AM 11:00 AM 11:30 AM 12:00 PM 12…" at bounding box center [802, 522] width 1480 height 987
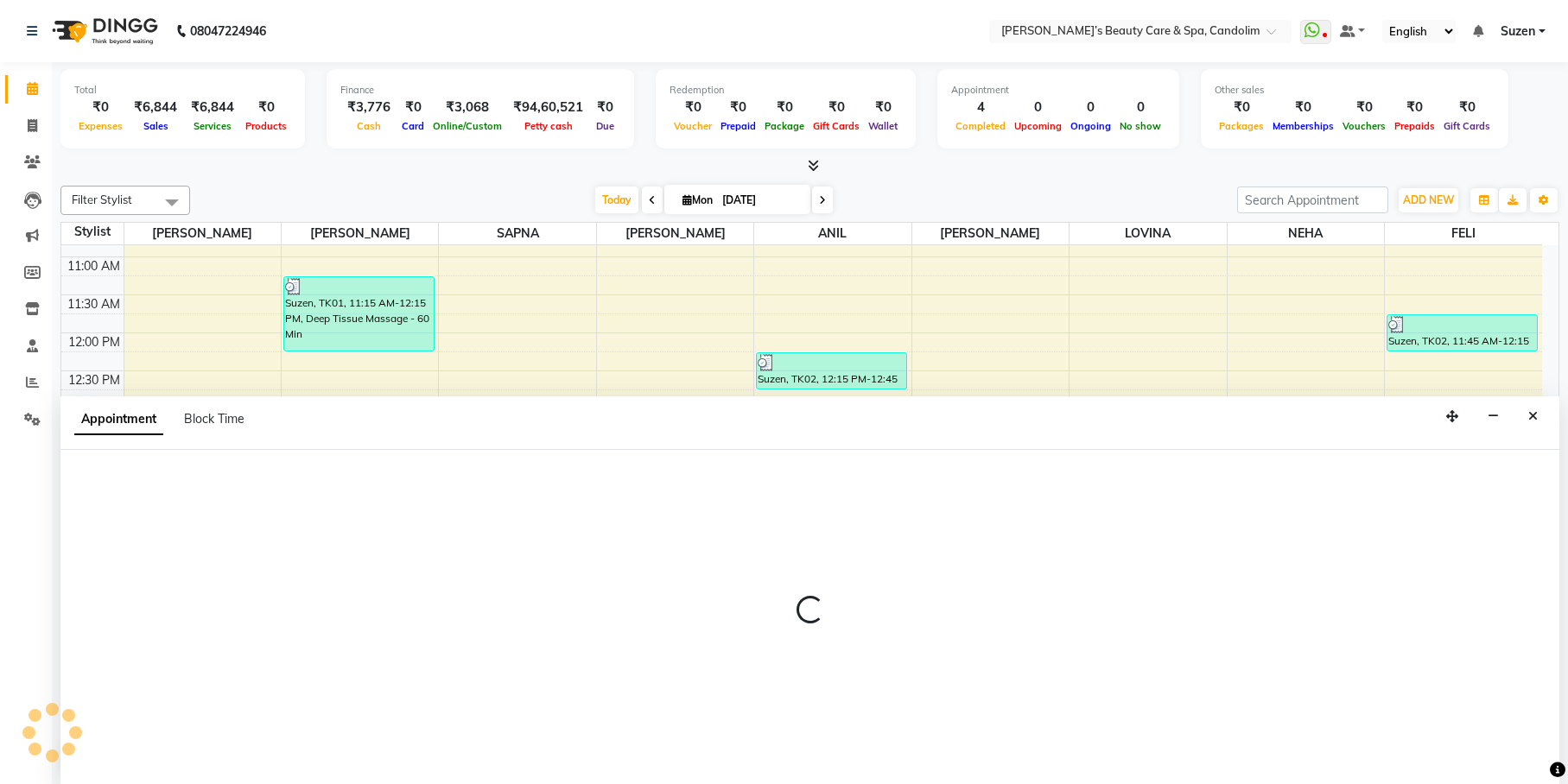
scroll to position [1, 0]
select select "43931"
select select "855"
select select "tentative"
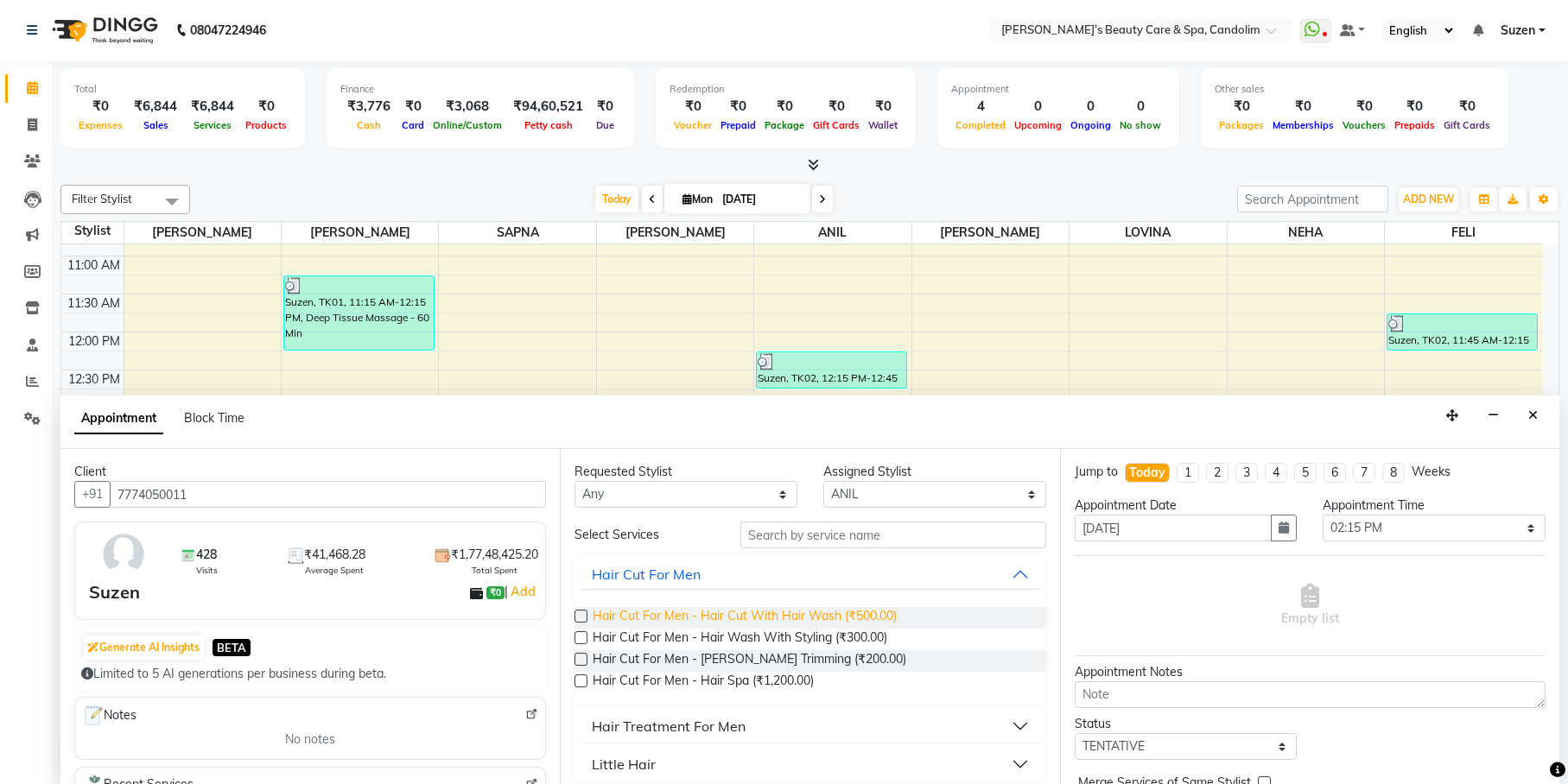
type input "7774050011"
click at [855, 616] on span "Hair Cut For Men - Hair Cut With Hair Wash (₹500.00)" at bounding box center [744, 618] width 304 height 22
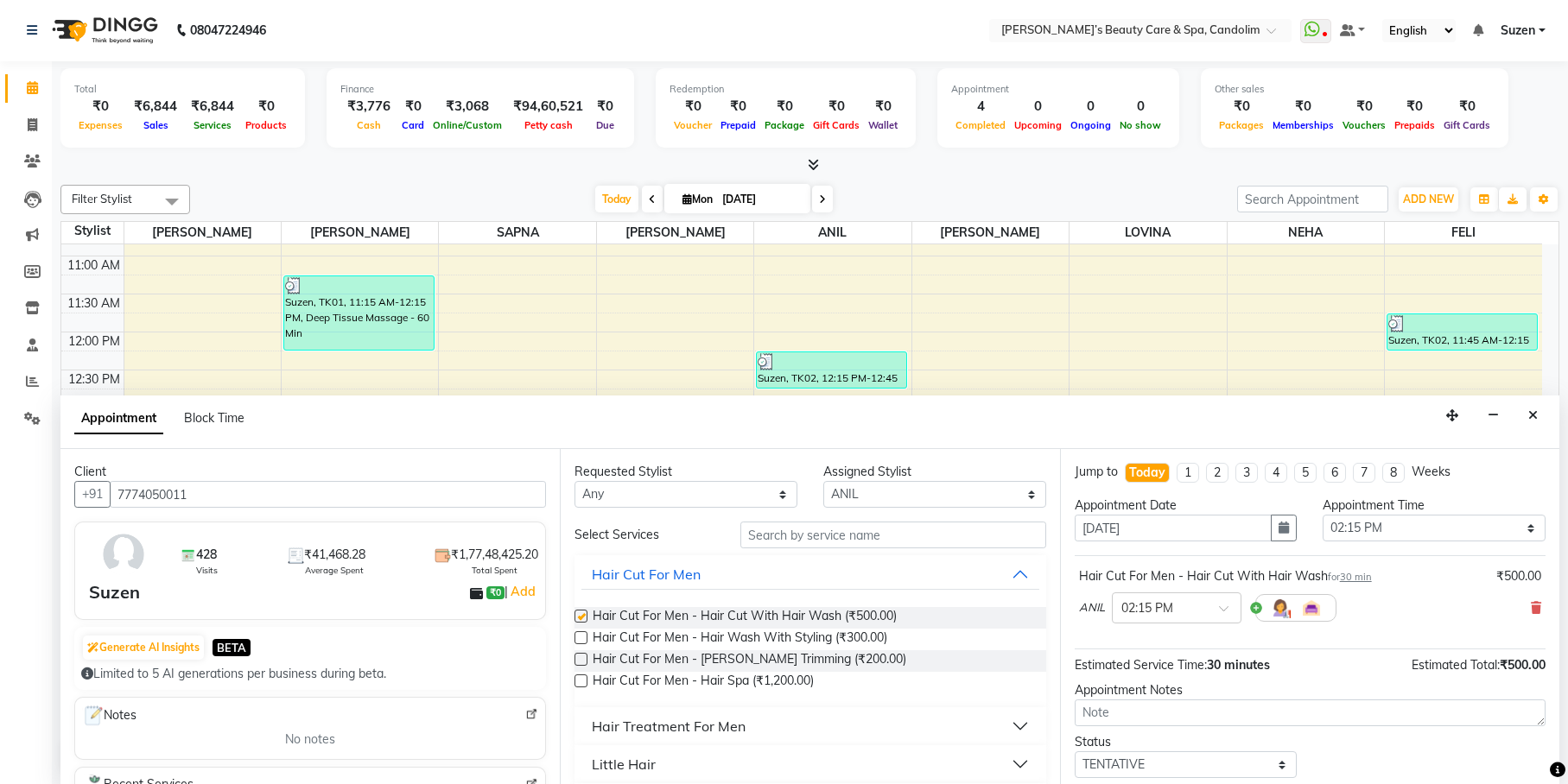
checkbox input "false"
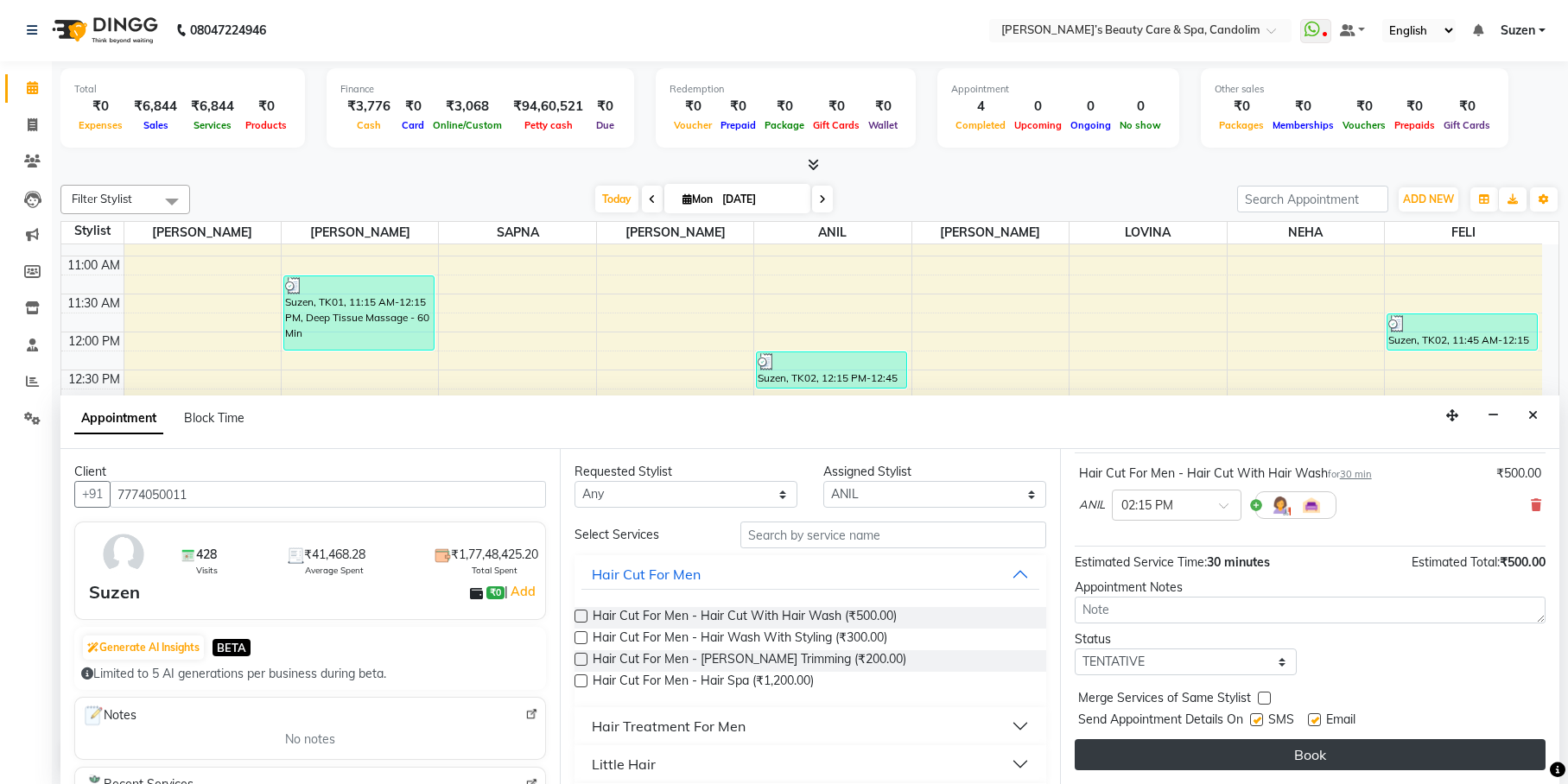
click at [1242, 746] on button "Book" at bounding box center [1310, 754] width 471 height 31
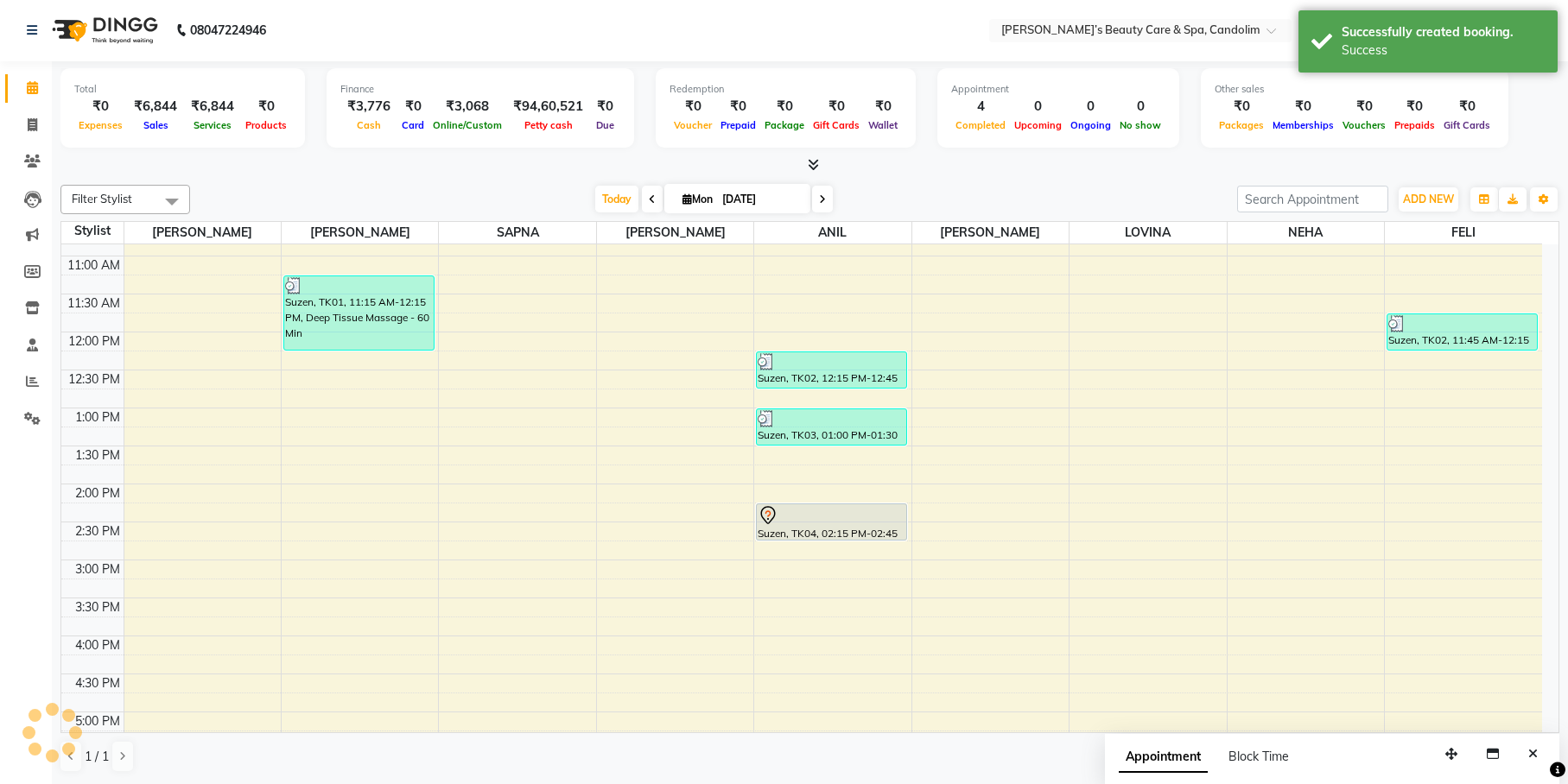
scroll to position [0, 0]
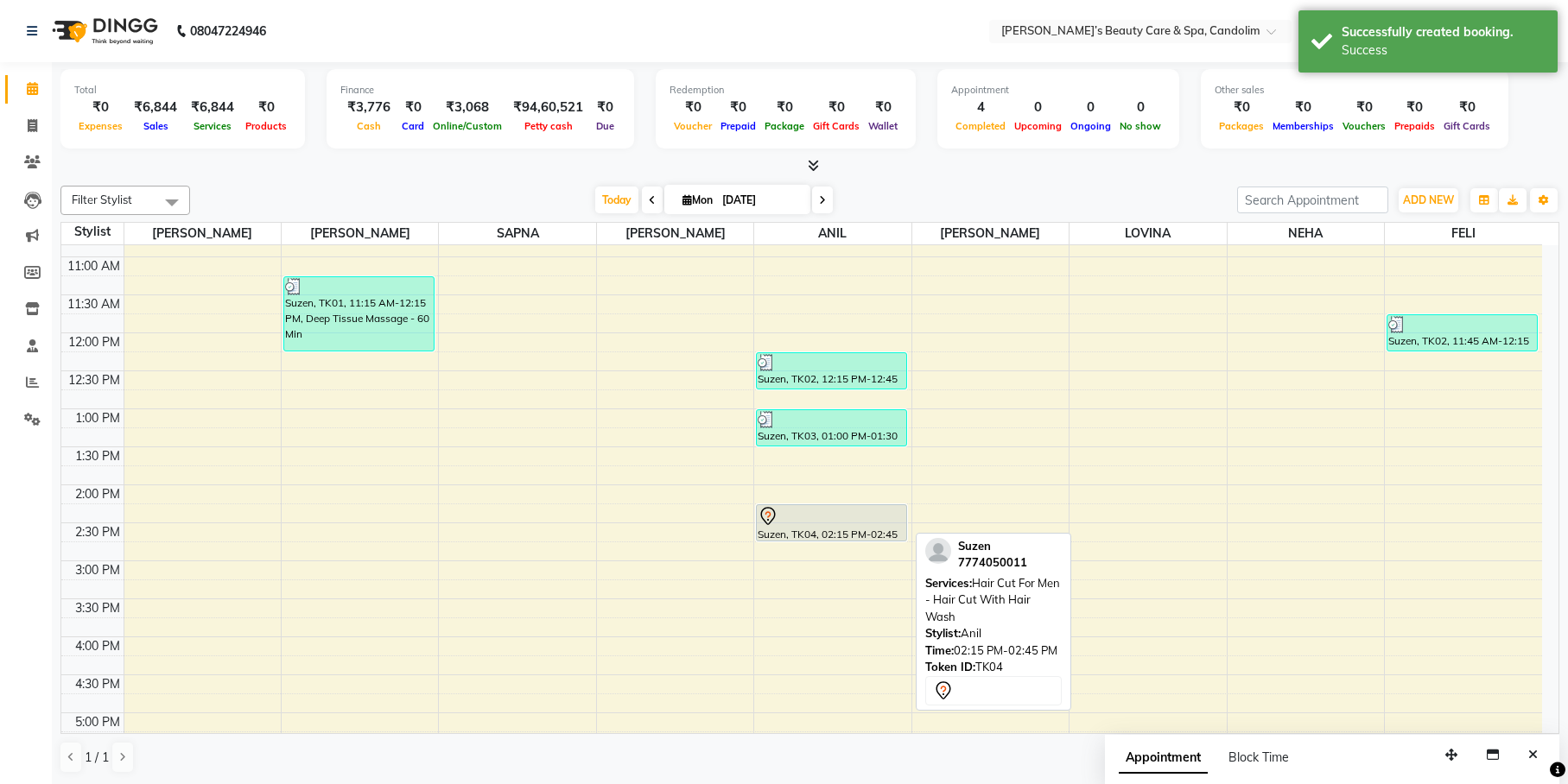
click at [884, 511] on div at bounding box center [831, 517] width 148 height 21
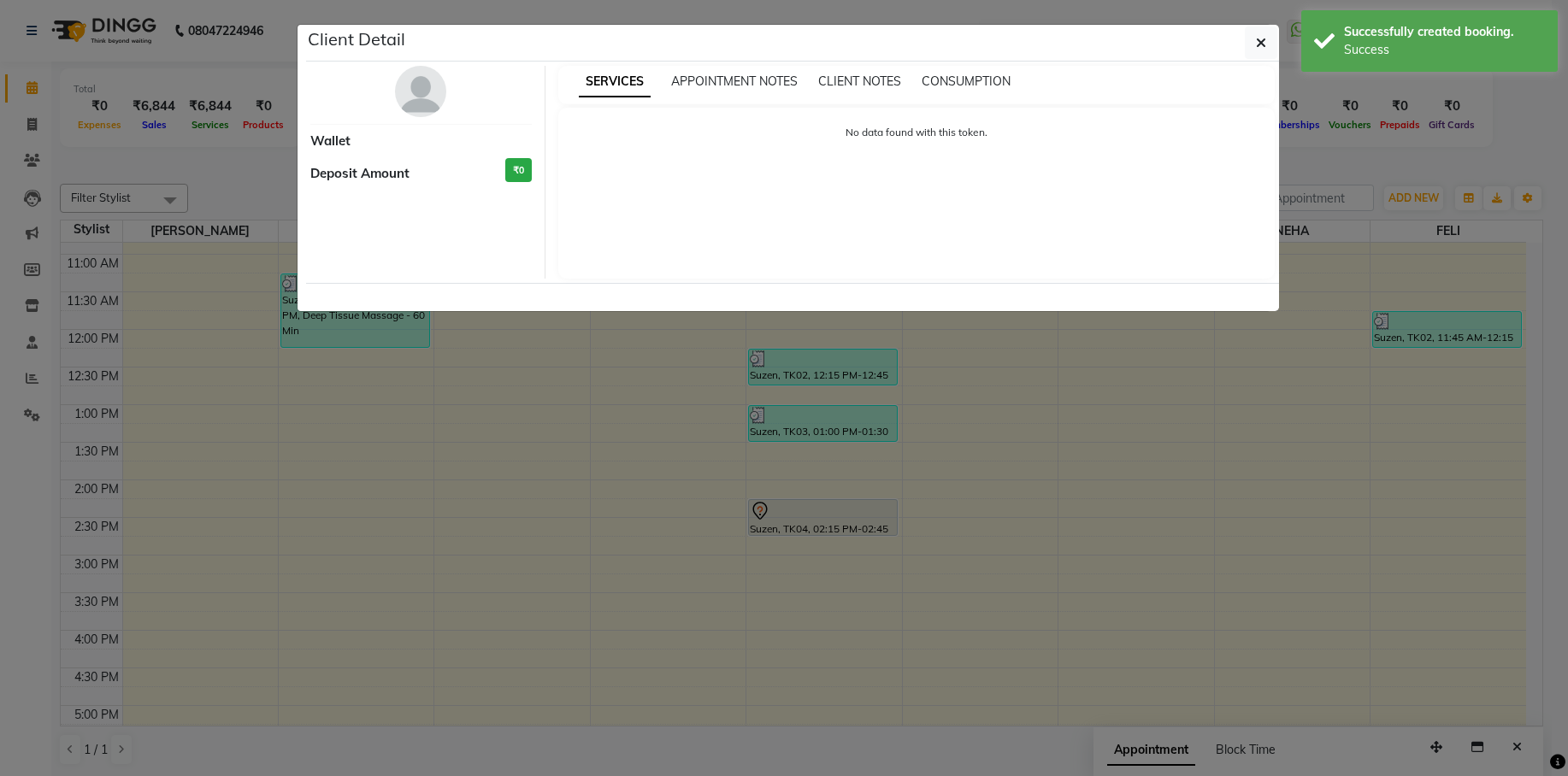
select select "7"
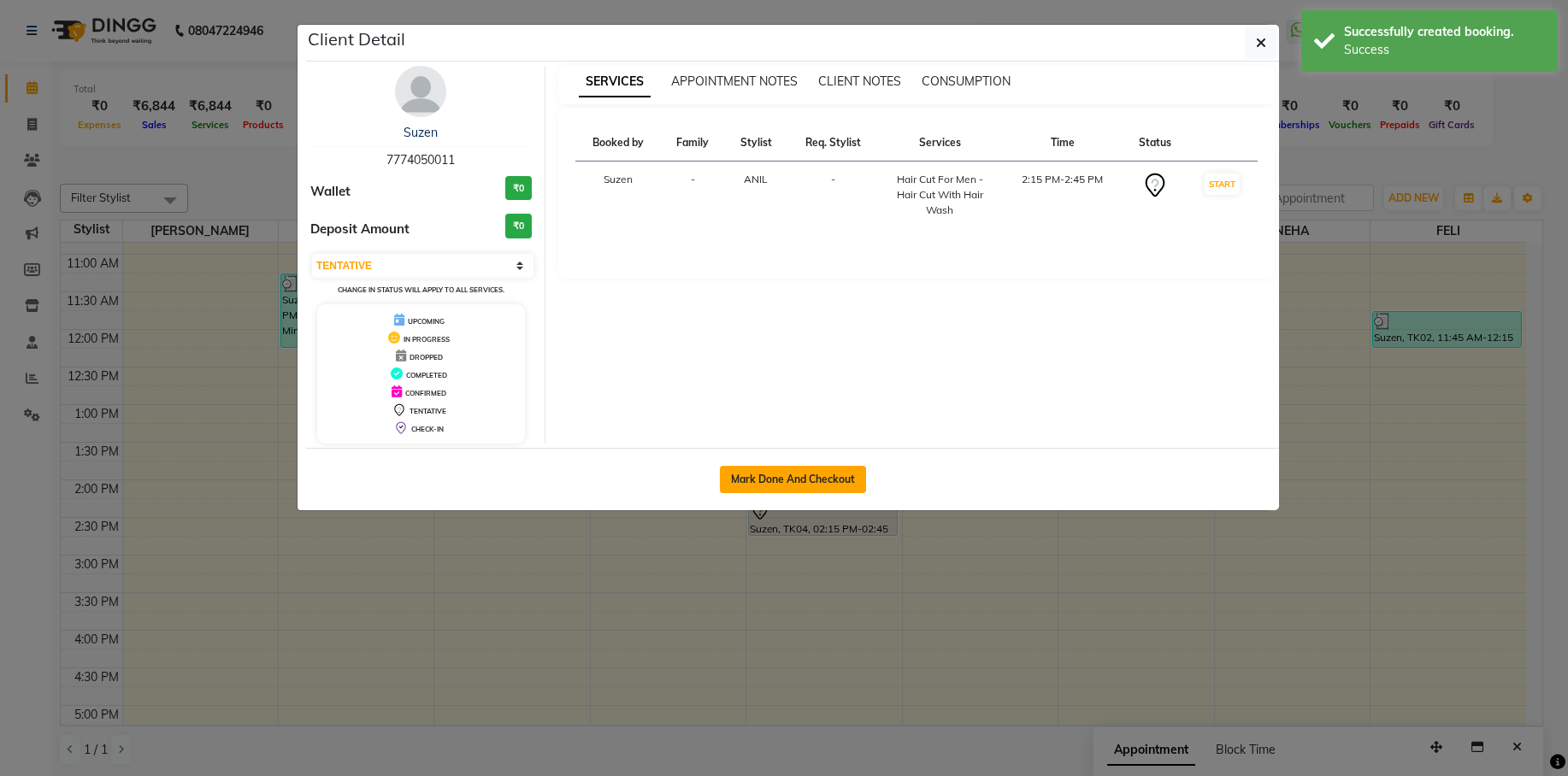
click at [830, 479] on button "Mark Done And Checkout" at bounding box center [793, 479] width 146 height 27
select select "6059"
select select "service"
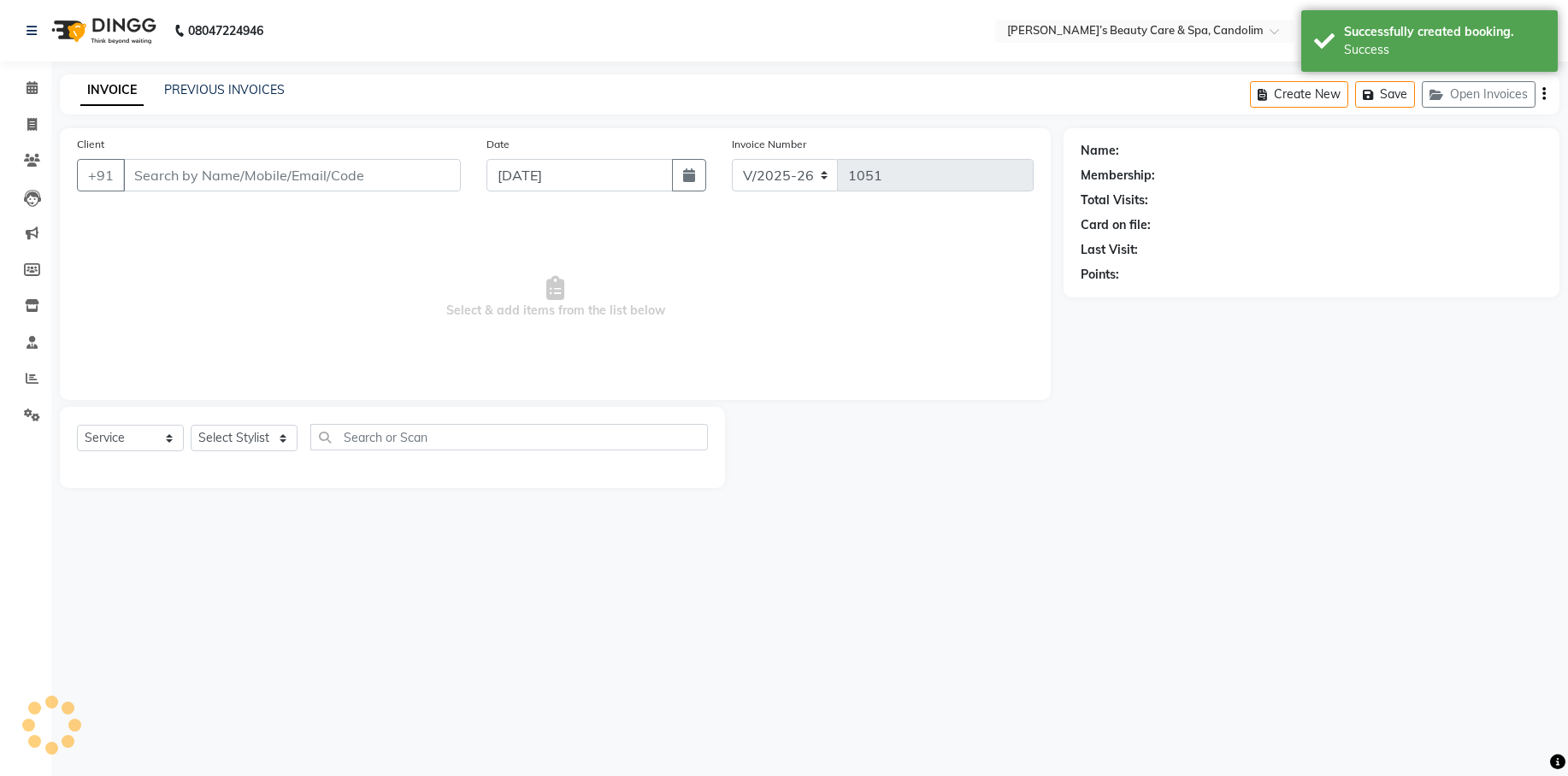
type input "7774050011"
select select "43931"
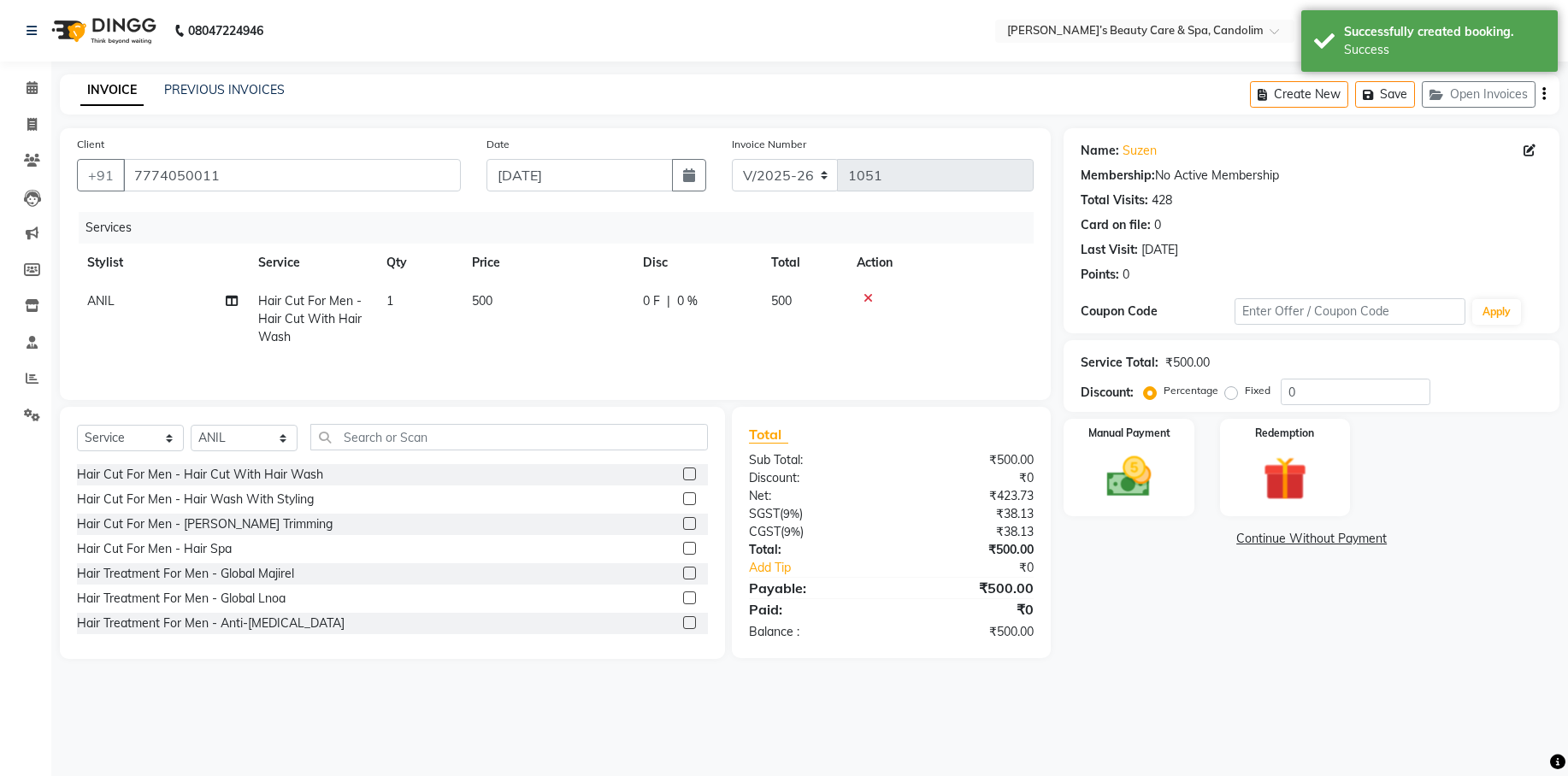
click at [518, 276] on th "Price" at bounding box center [547, 263] width 171 height 38
click at [522, 286] on td "500" at bounding box center [547, 318] width 171 height 74
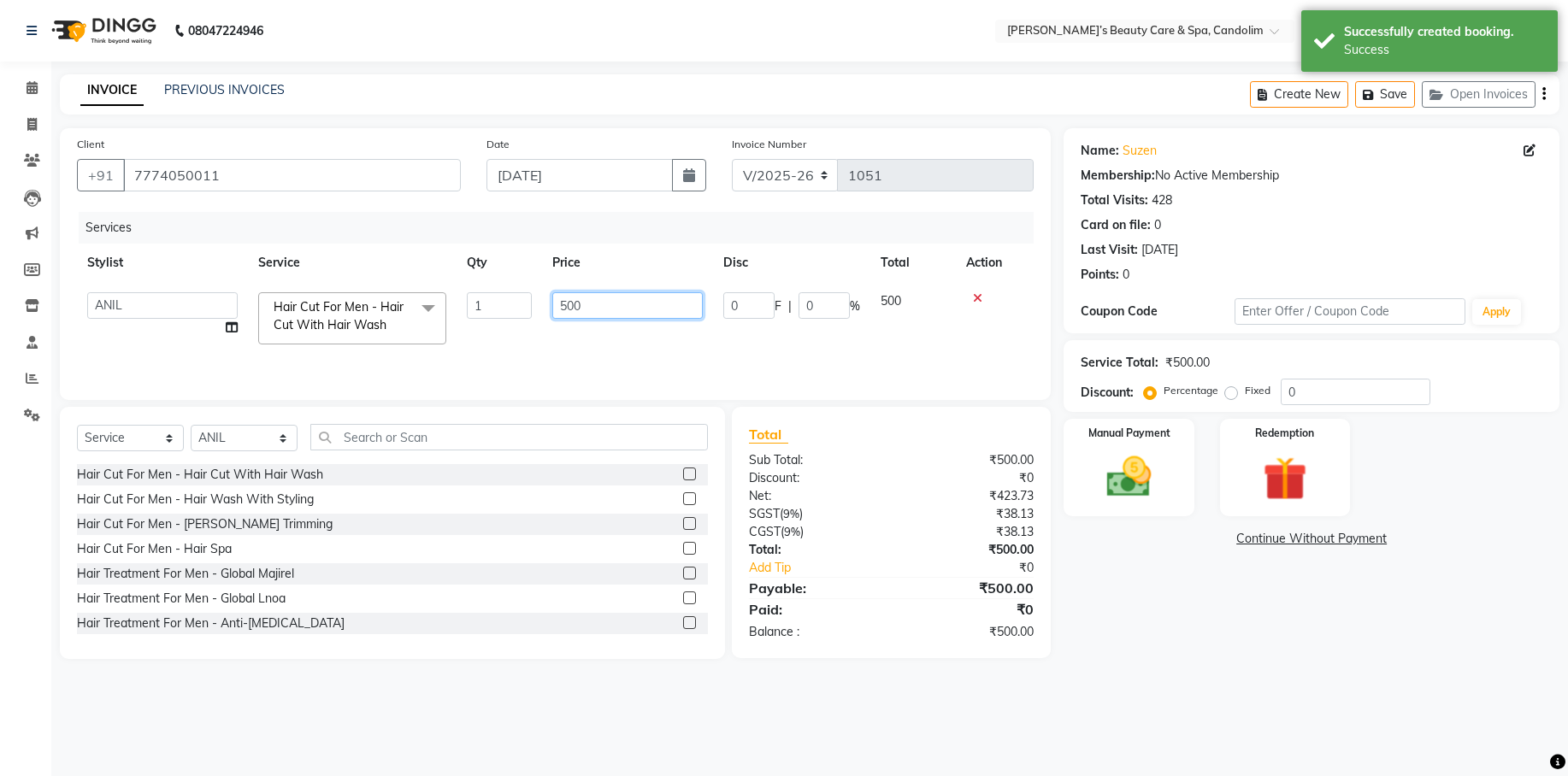
click at [593, 301] on input "500" at bounding box center [627, 305] width 151 height 26
type input "5"
type input "1770"
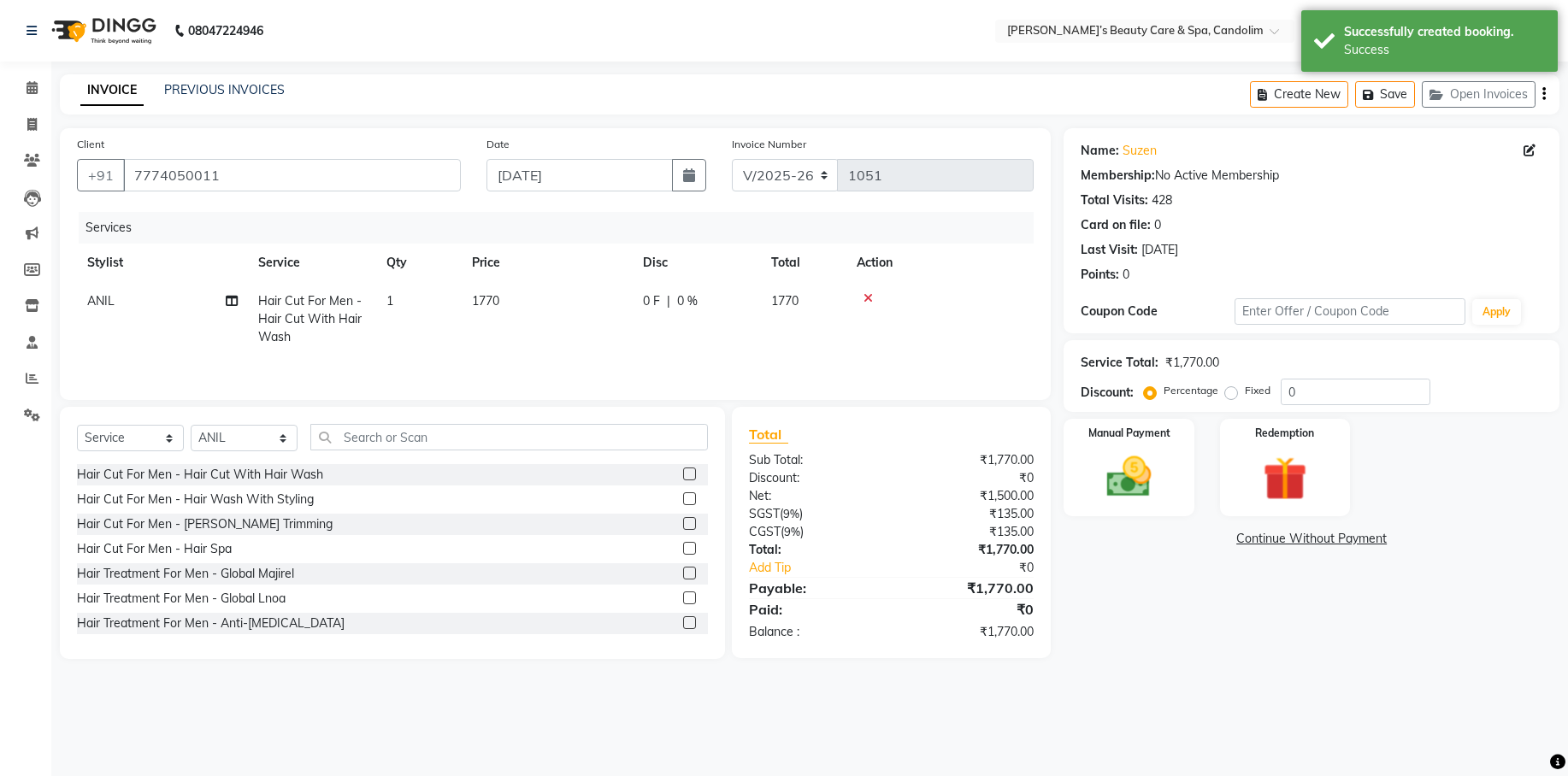
click at [721, 357] on div "Services Stylist Service Qty Price Disc Total Action ANIL Hair Cut For Men - Ha…" at bounding box center [555, 298] width 957 height 171
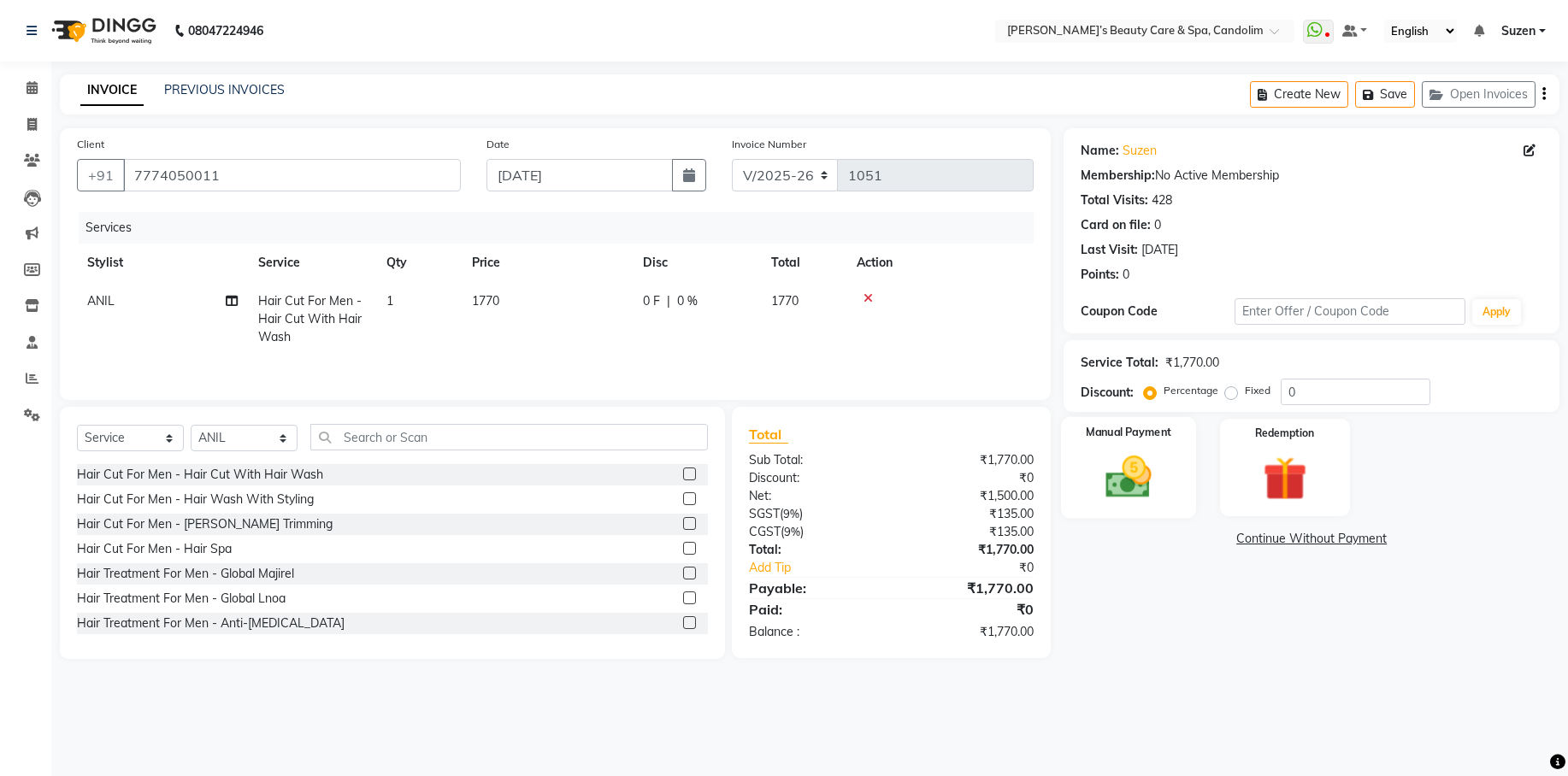
click at [1128, 462] on img at bounding box center [1129, 477] width 75 height 53
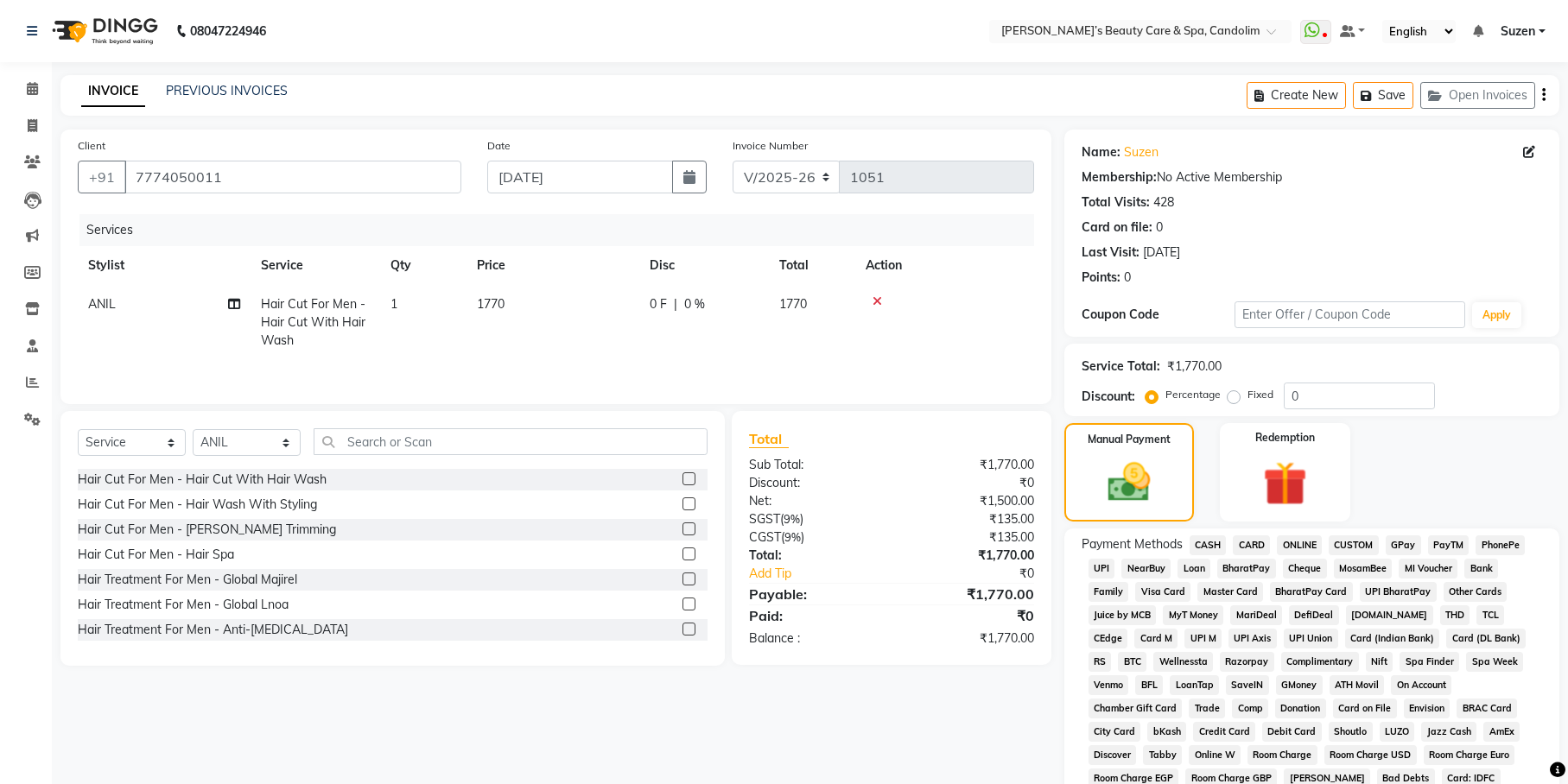
click at [1210, 540] on span "CASH" at bounding box center [1208, 545] width 37 height 20
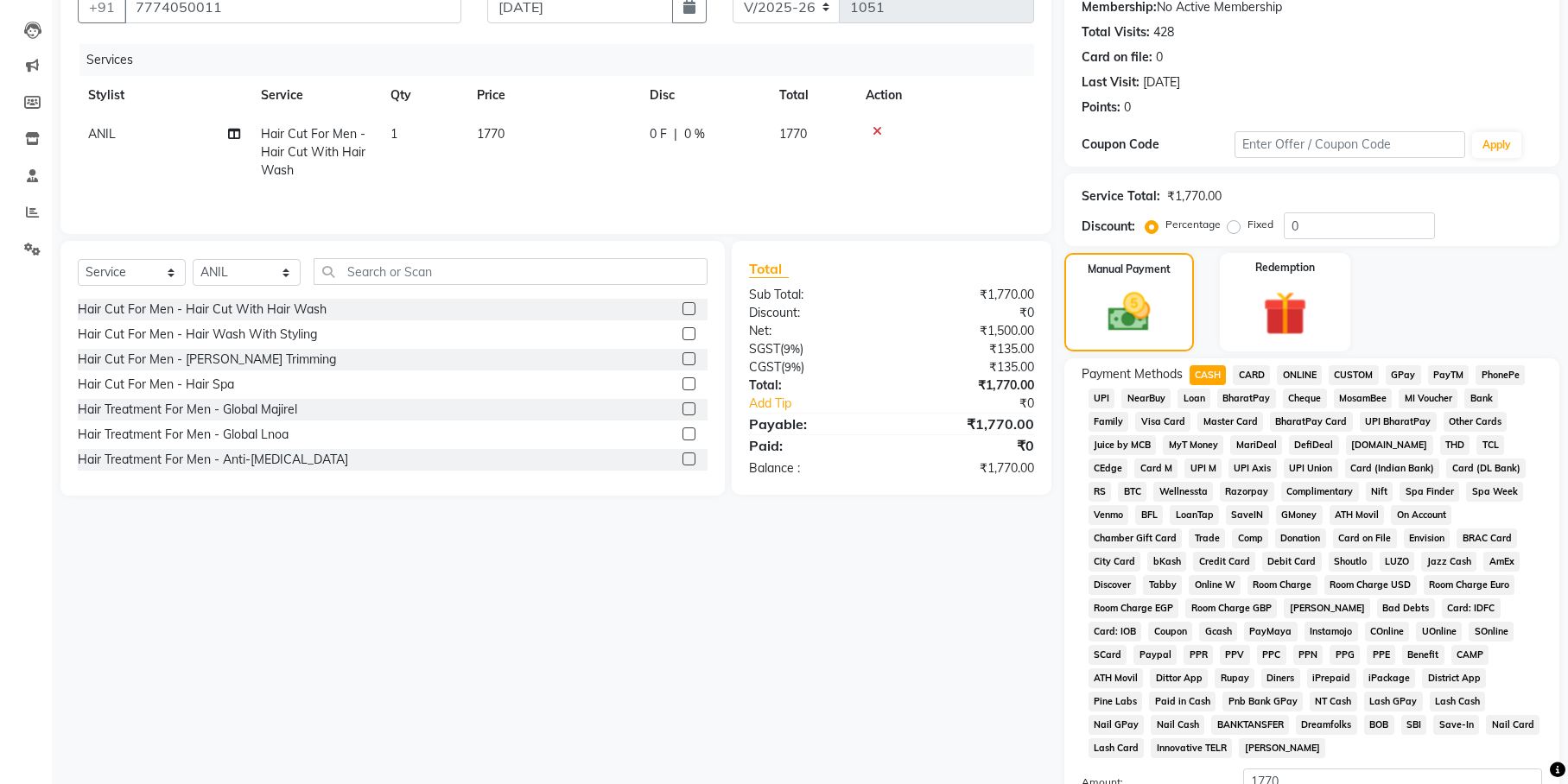
scroll to position [350, 0]
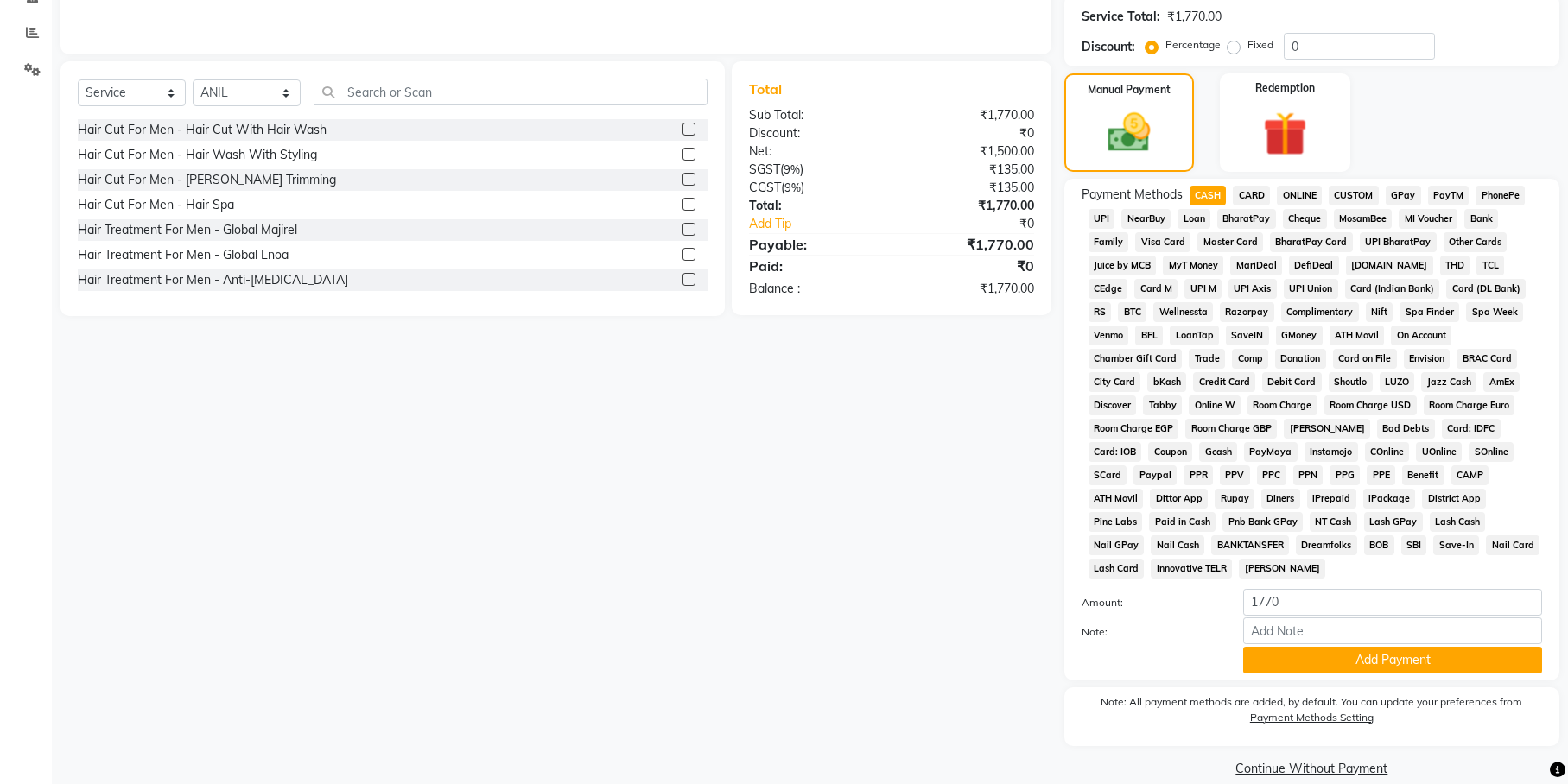
click at [1302, 187] on span "ONLINE" at bounding box center [1298, 195] width 45 height 20
click at [1346, 647] on button "Add Payment" at bounding box center [1392, 660] width 299 height 26
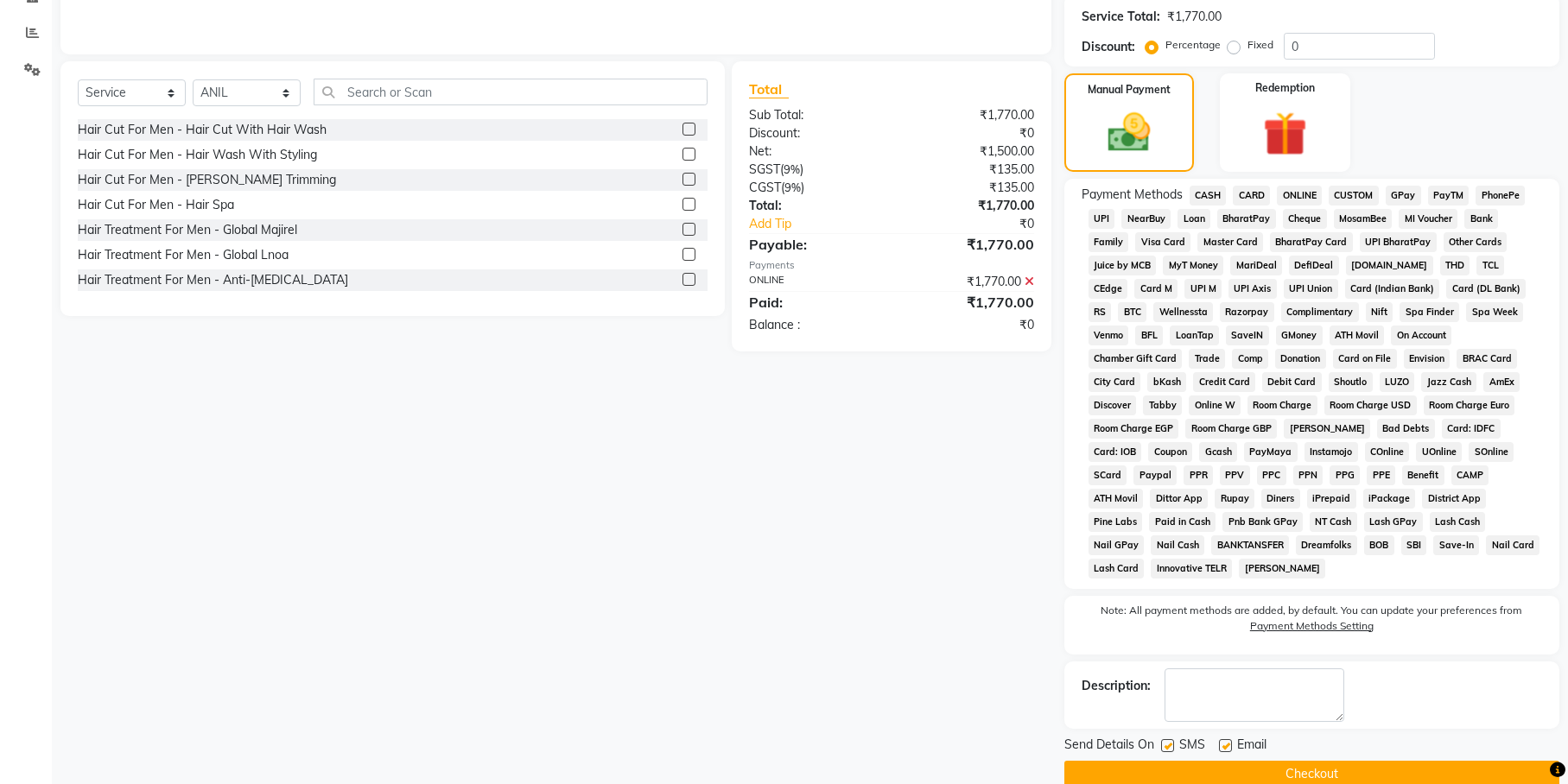
click at [1321, 761] on button "Checkout" at bounding box center [1311, 774] width 495 height 26
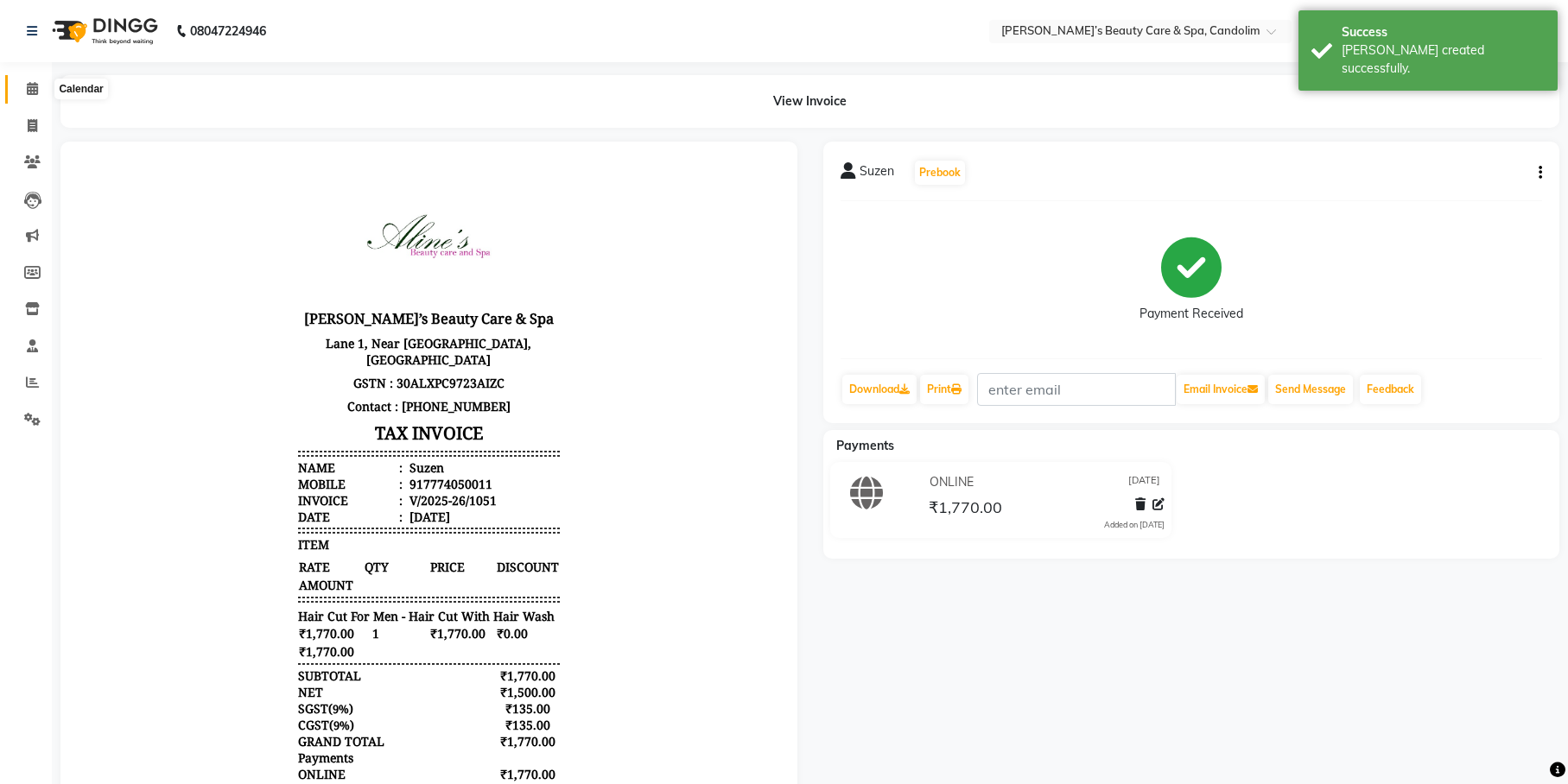
click at [25, 83] on span at bounding box center [33, 89] width 30 height 20
